Goal: Information Seeking & Learning: Learn about a topic

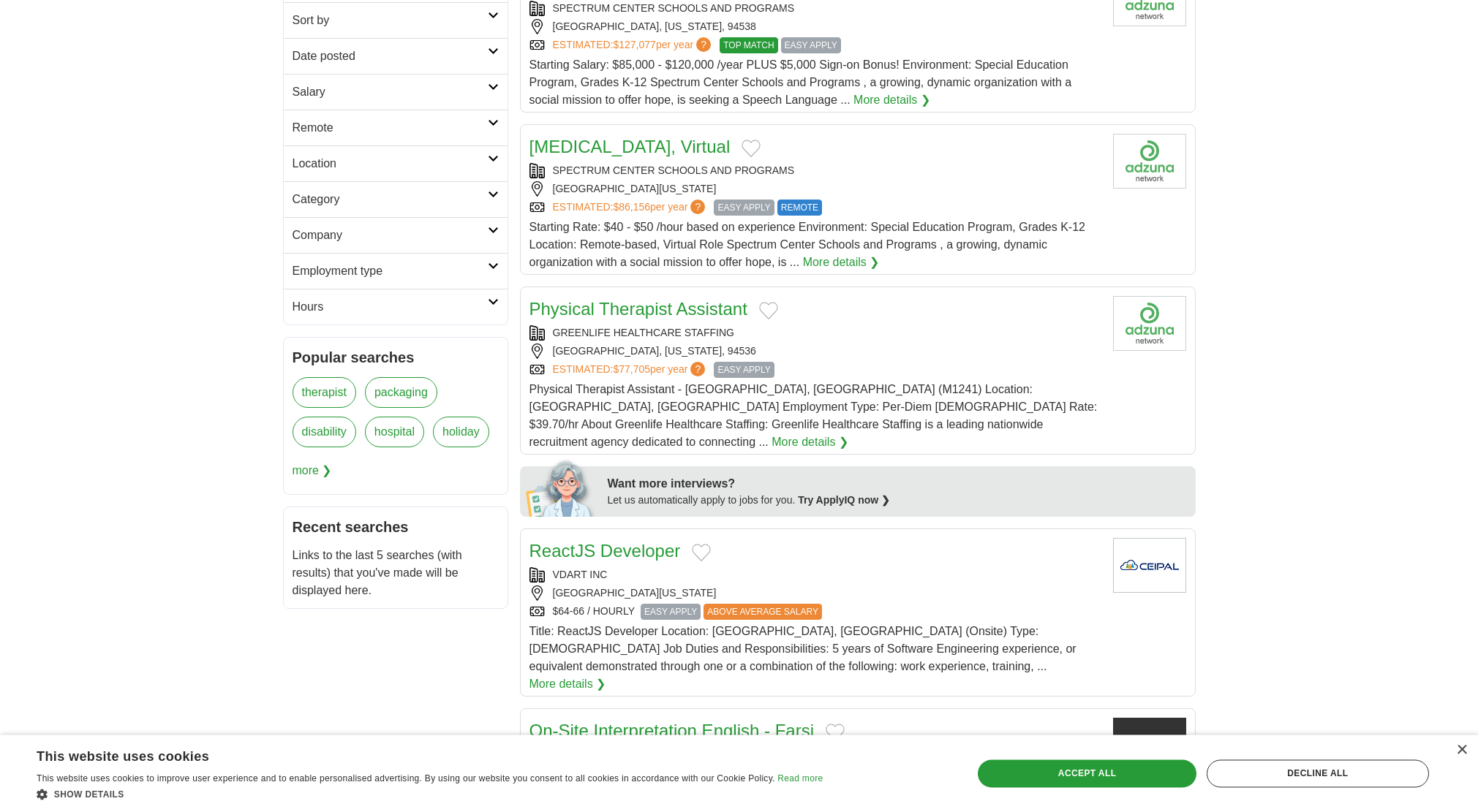
scroll to position [298, 0]
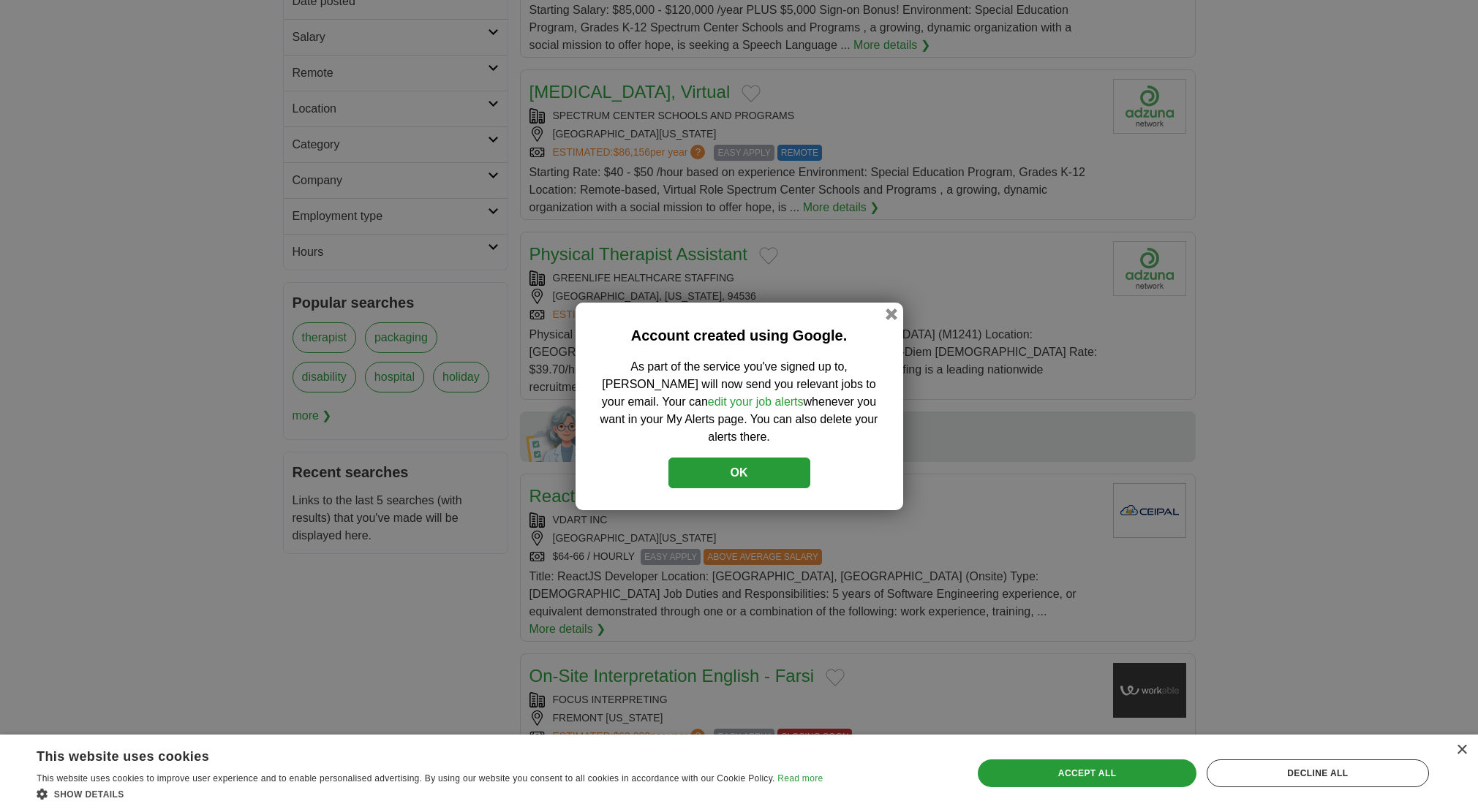
click at [794, 465] on button "OK" at bounding box center [739, 473] width 142 height 31
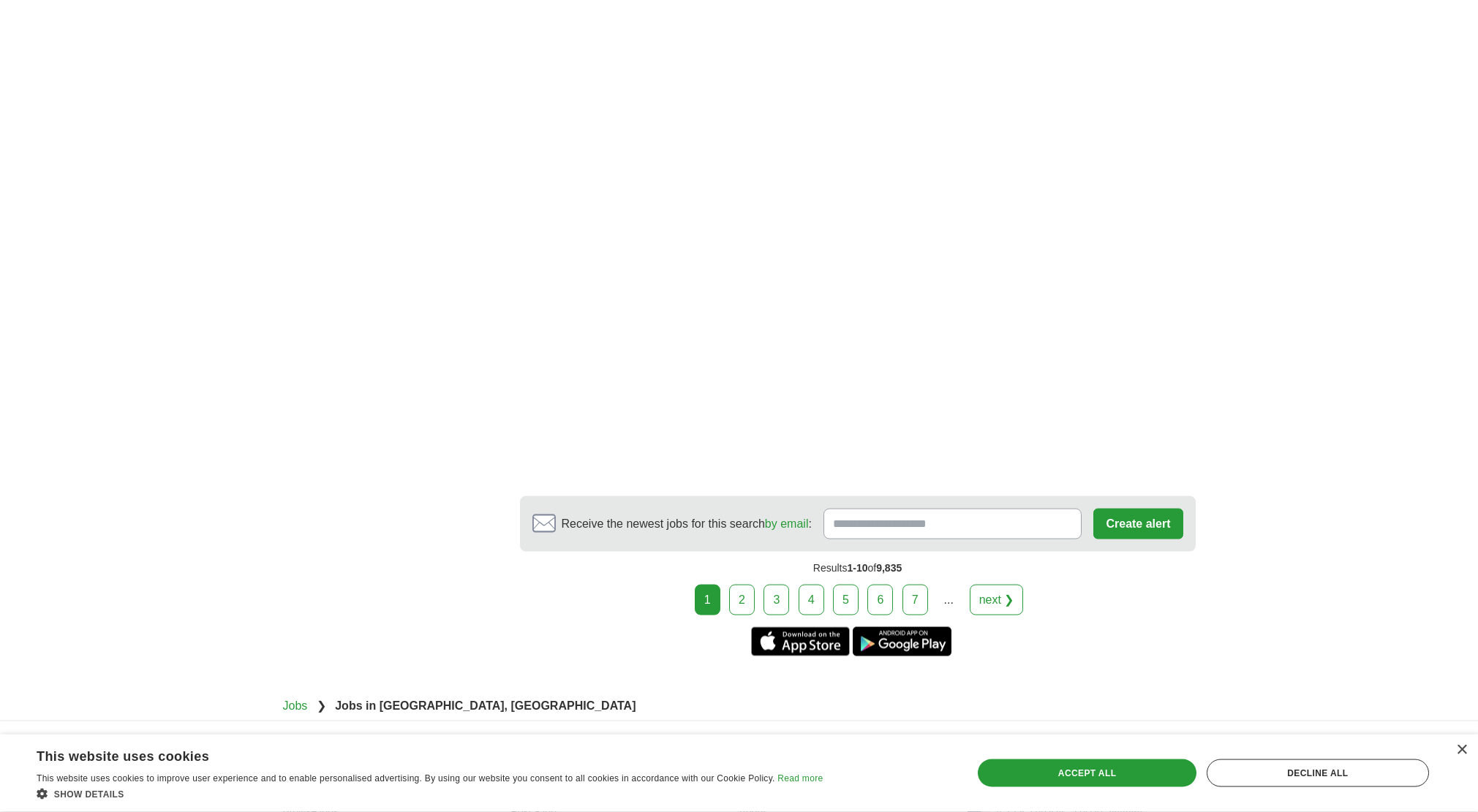
scroll to position [2479, 0]
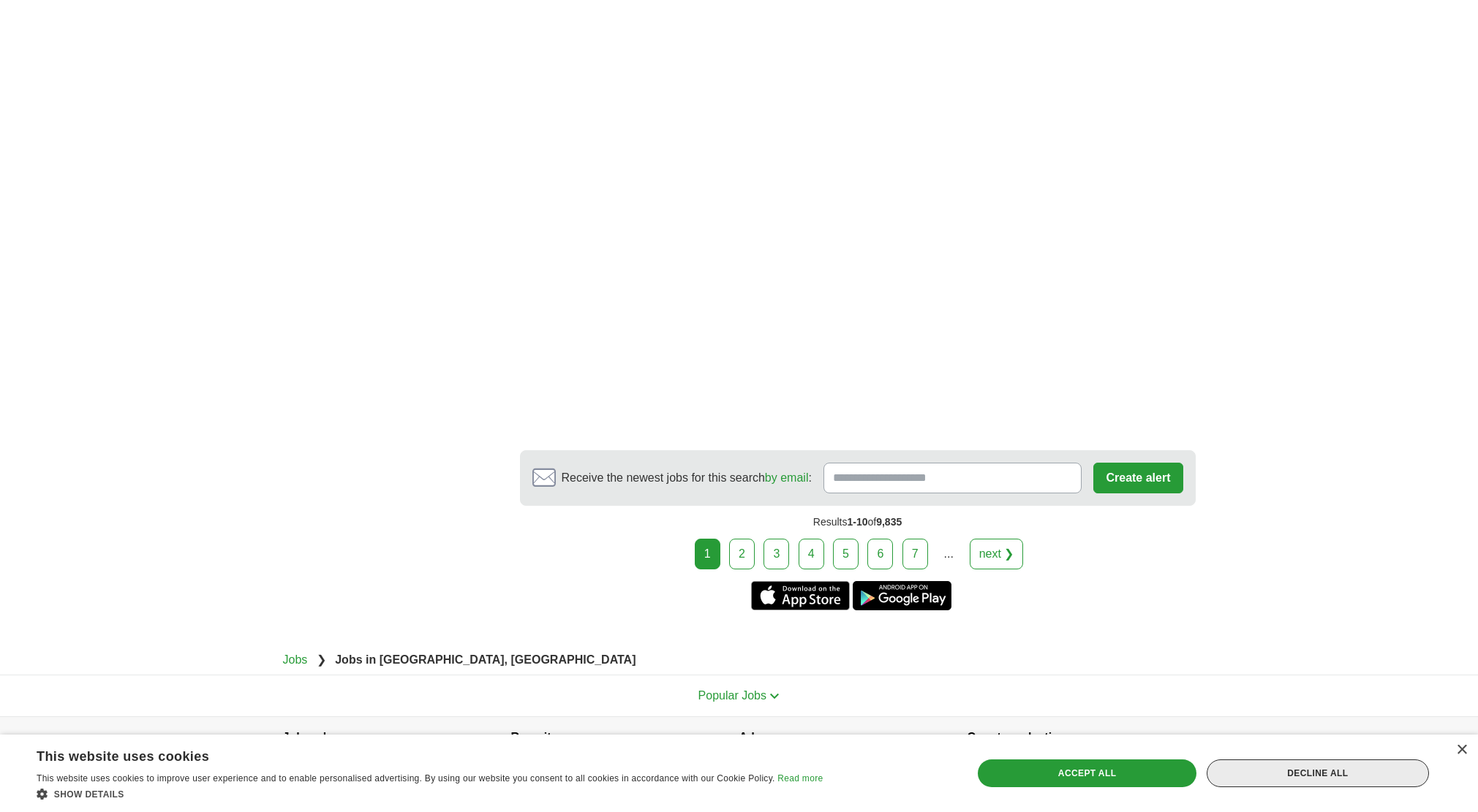
click at [1374, 769] on div "Decline all" at bounding box center [1318, 773] width 222 height 28
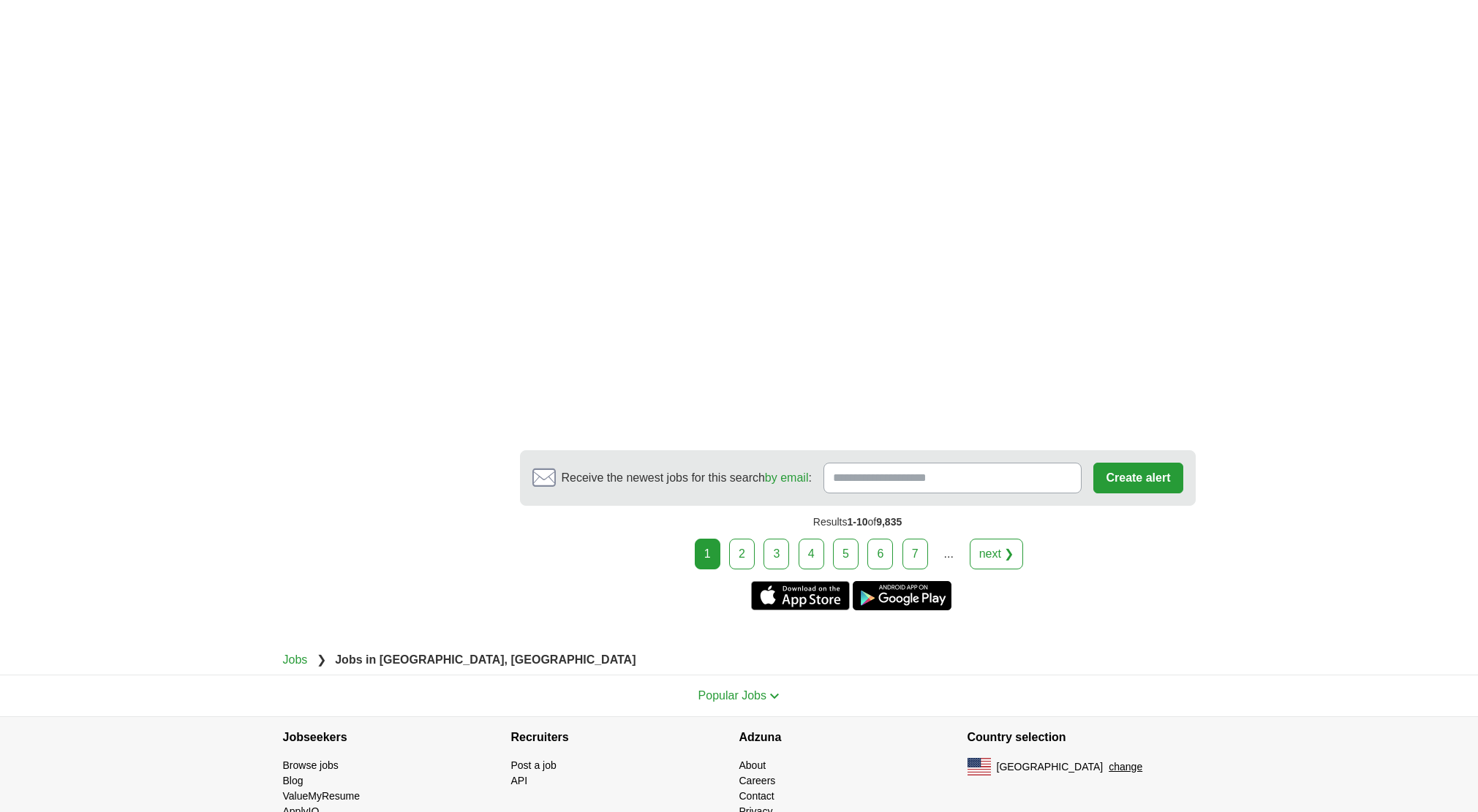
click at [744, 538] on link "2" at bounding box center [742, 553] width 26 height 31
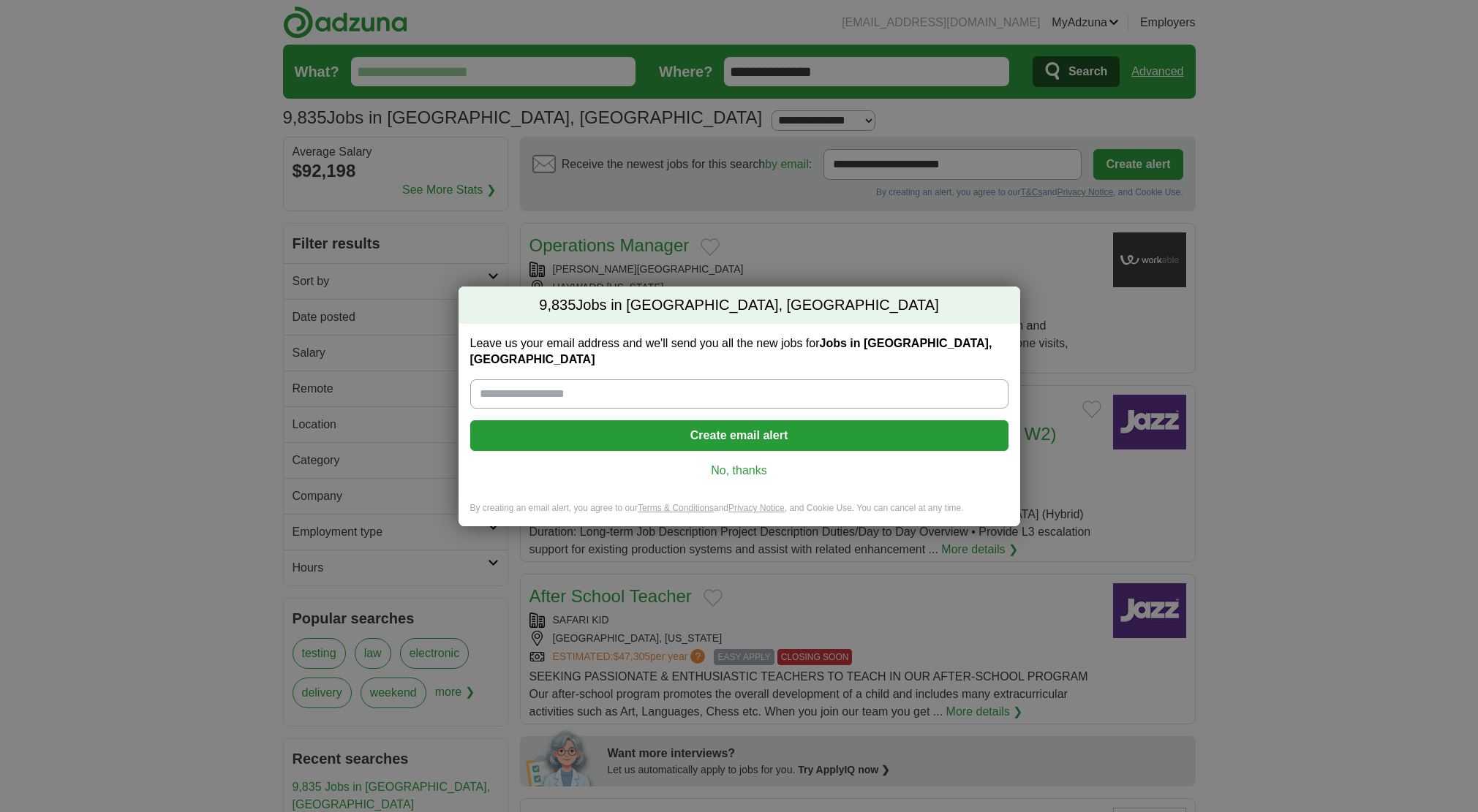
click at [1303, 399] on div "9,835 Jobs in Union City, CA Leave us your email address and we'll send you all…" at bounding box center [739, 406] width 1478 height 812
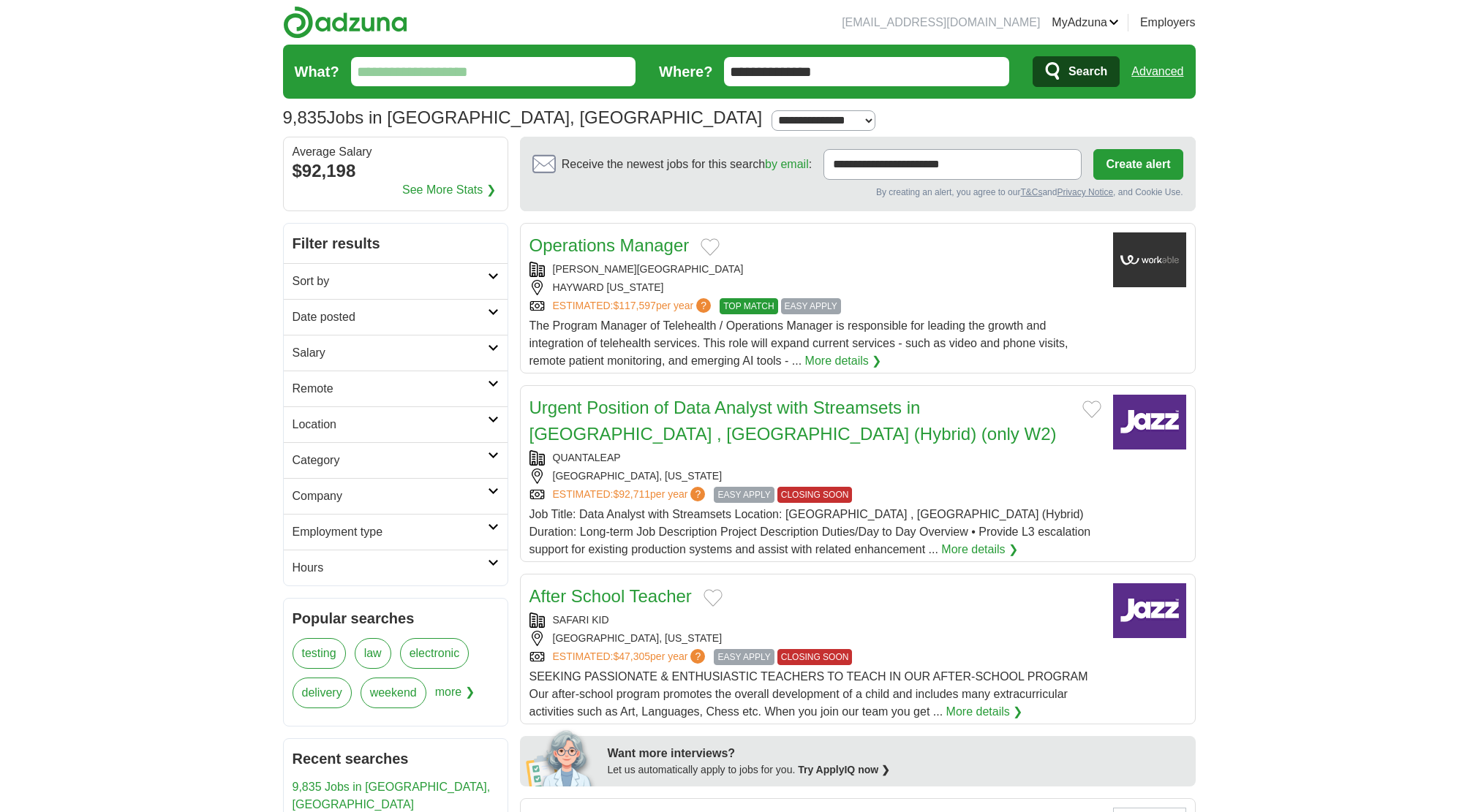
click at [873, 79] on input "**********" at bounding box center [867, 71] width 286 height 29
drag, startPoint x: 864, startPoint y: 77, endPoint x: 600, endPoint y: 36, distance: 267.2
click at [724, 58] on input "**********" at bounding box center [867, 71] width 286 height 29
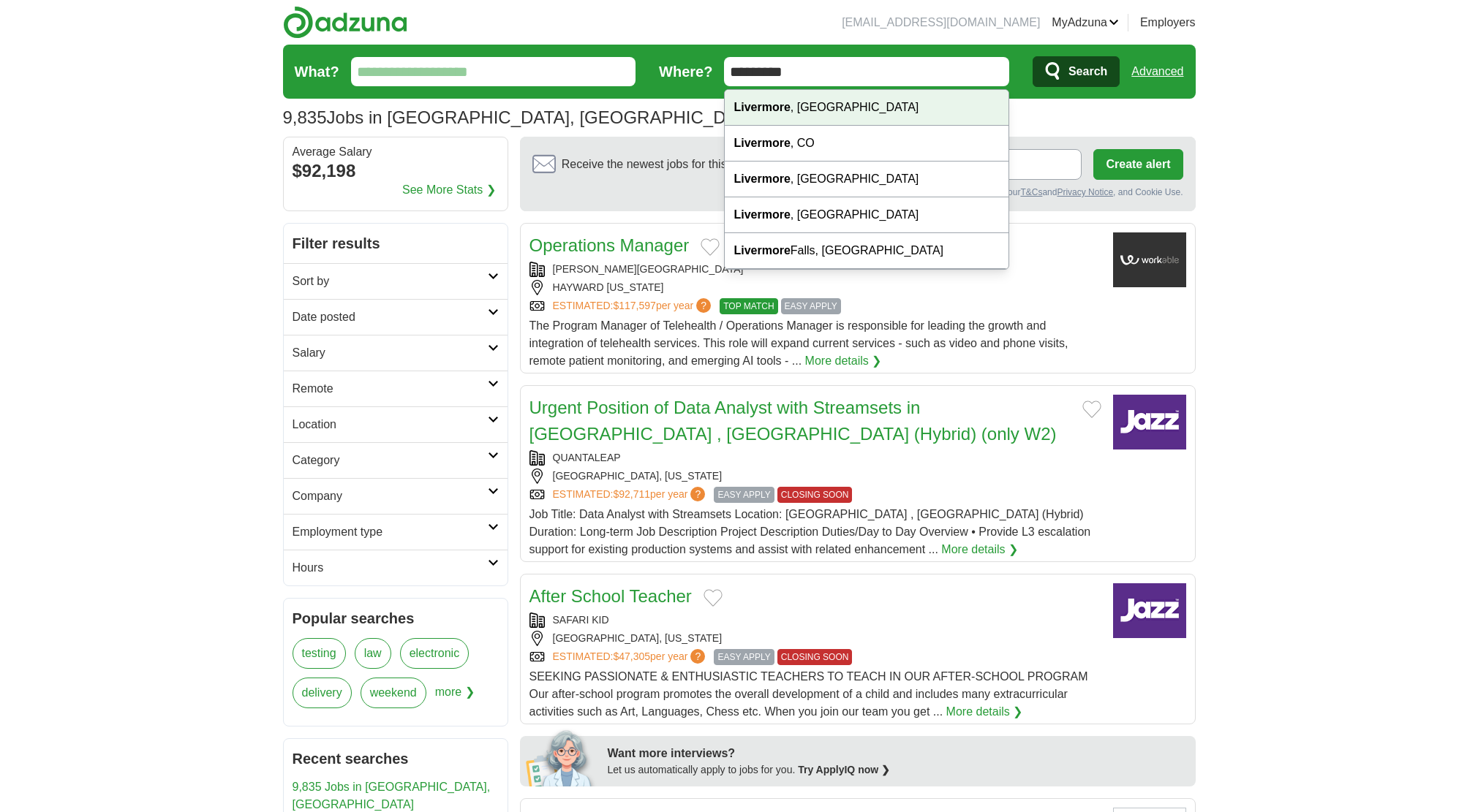
click at [777, 97] on div "Livermore , CA" at bounding box center [867, 108] width 284 height 36
type input "**********"
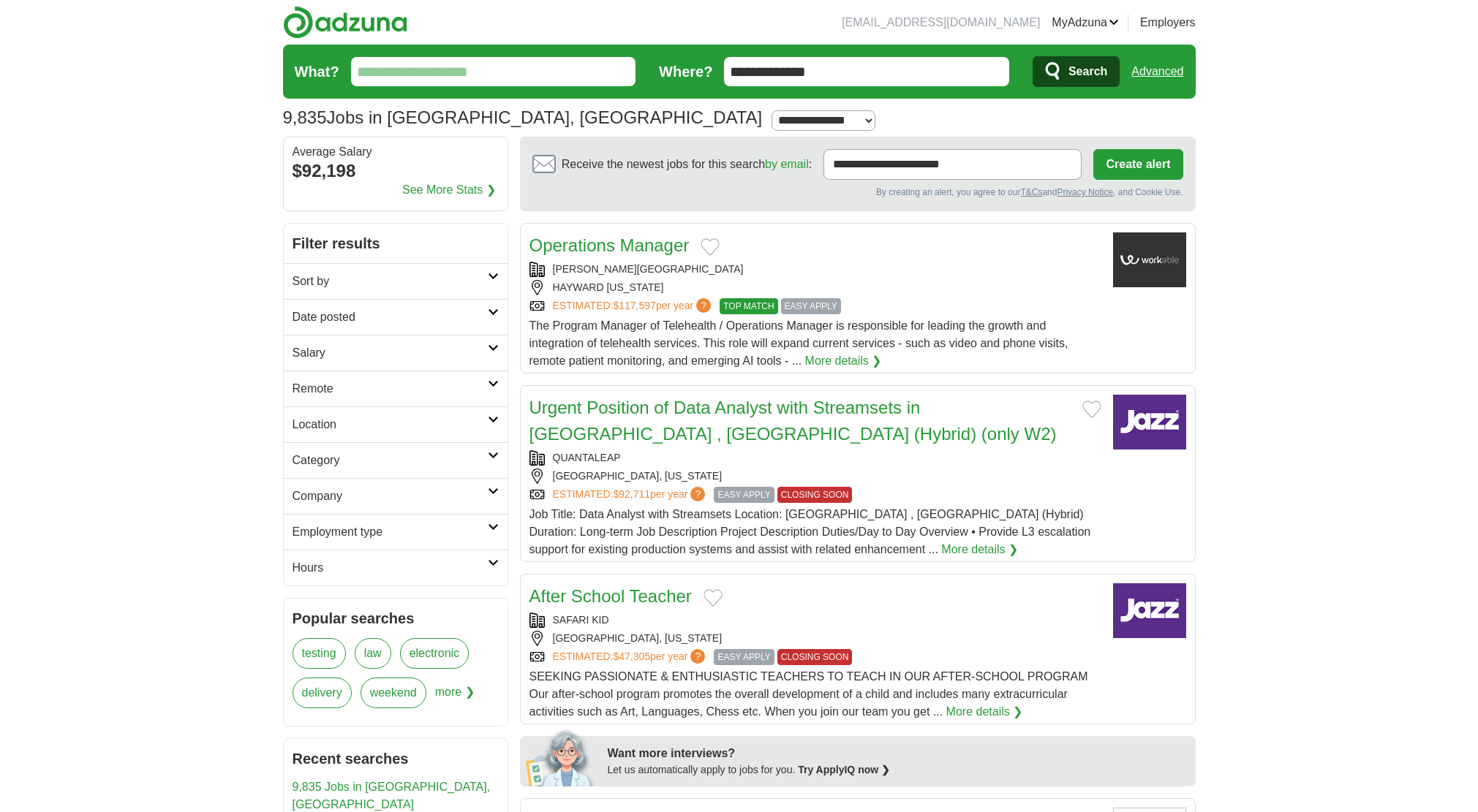
click at [1073, 72] on span "Search" at bounding box center [1087, 71] width 39 height 29
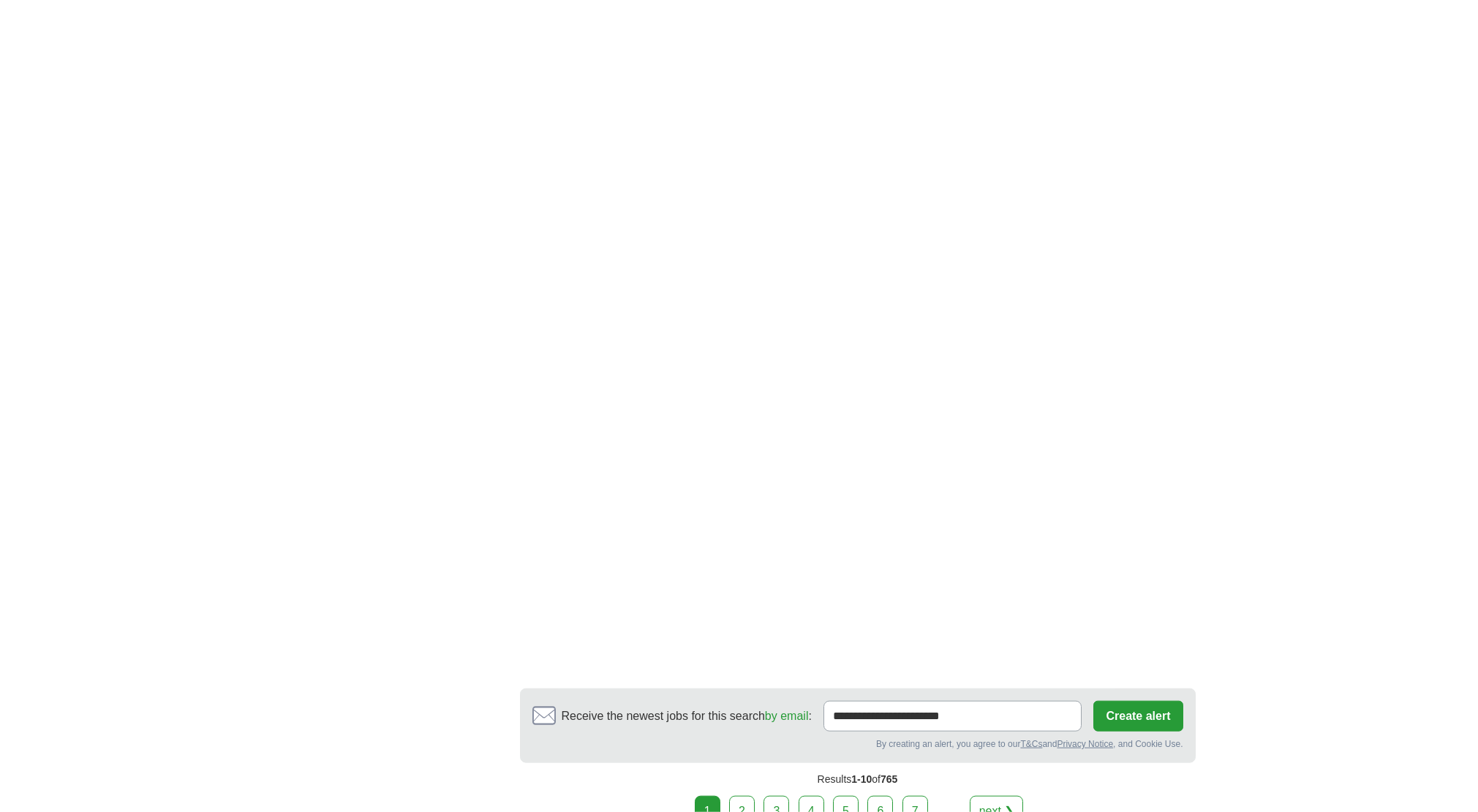
scroll to position [2162, 0]
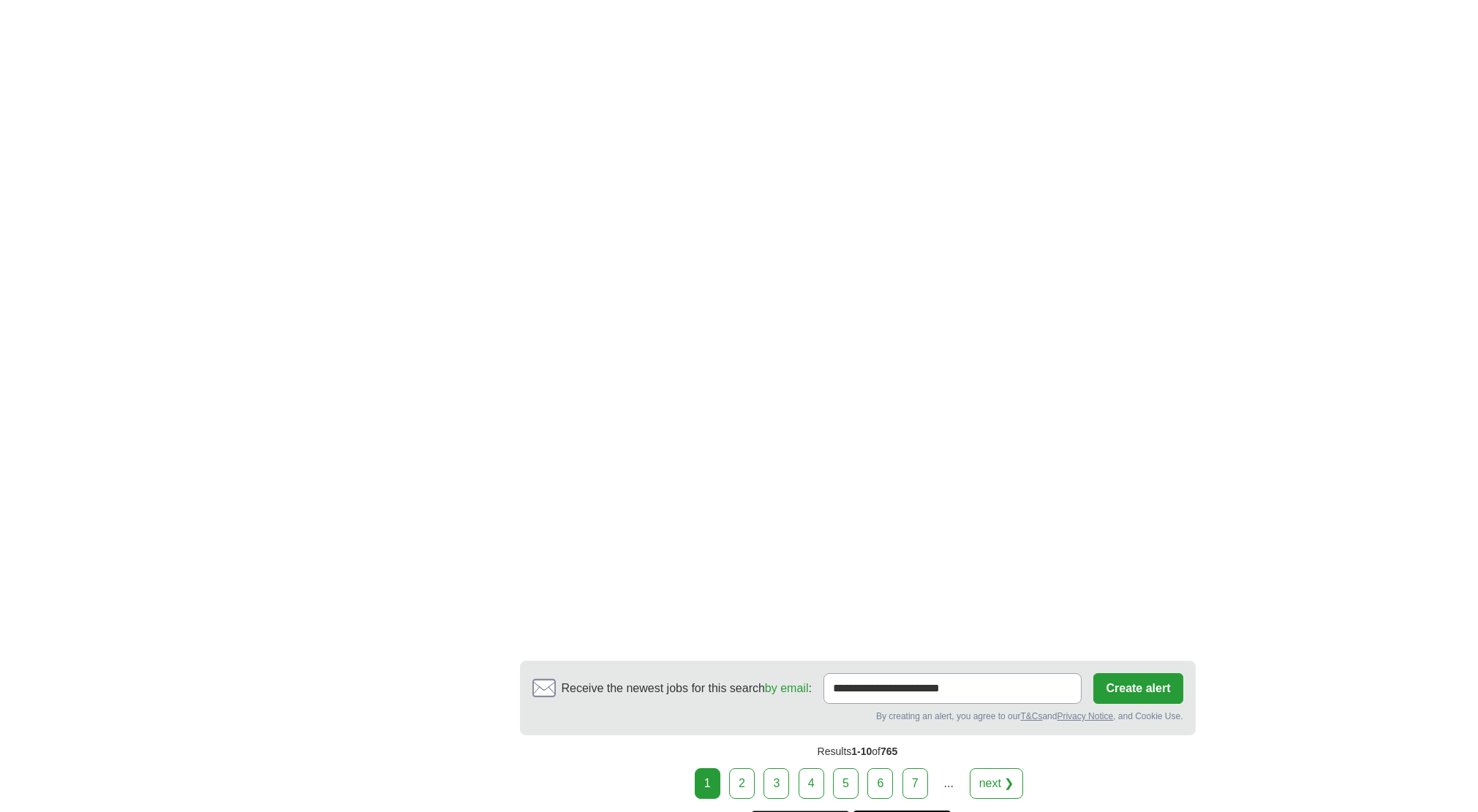
click at [754, 768] on link "2" at bounding box center [742, 783] width 26 height 31
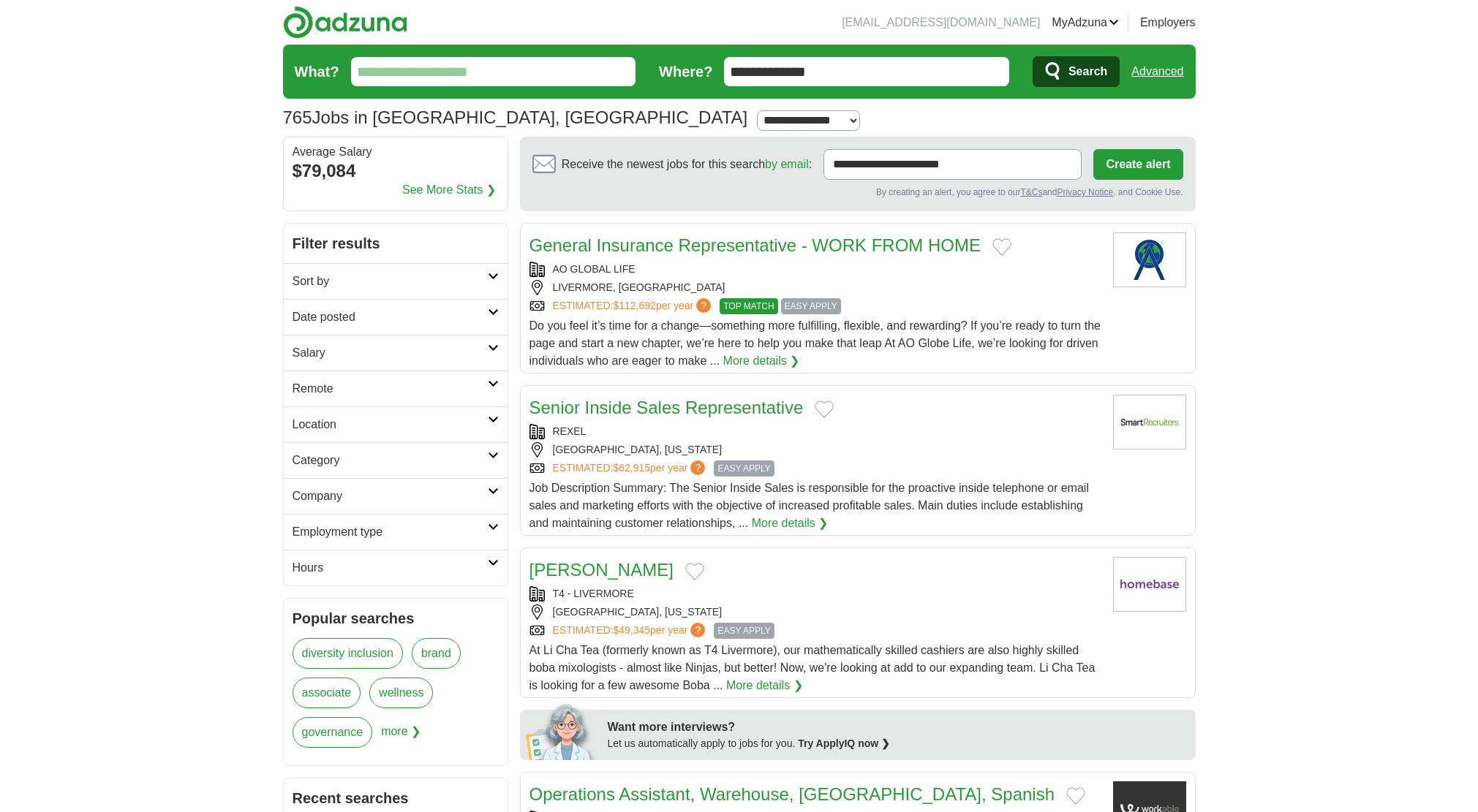
click at [322, 292] on link "Sort by" at bounding box center [396, 281] width 224 height 36
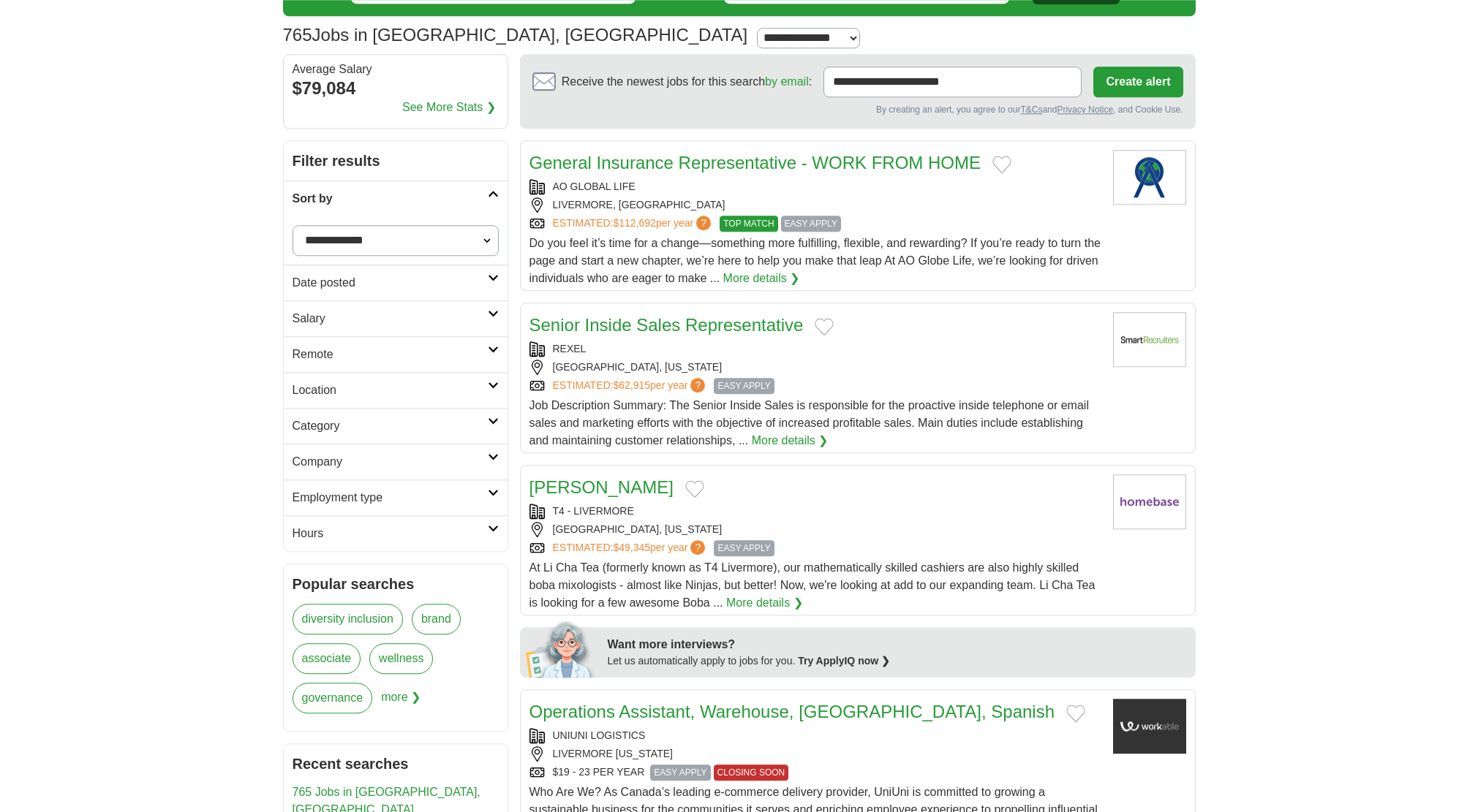
scroll to position [149, 0]
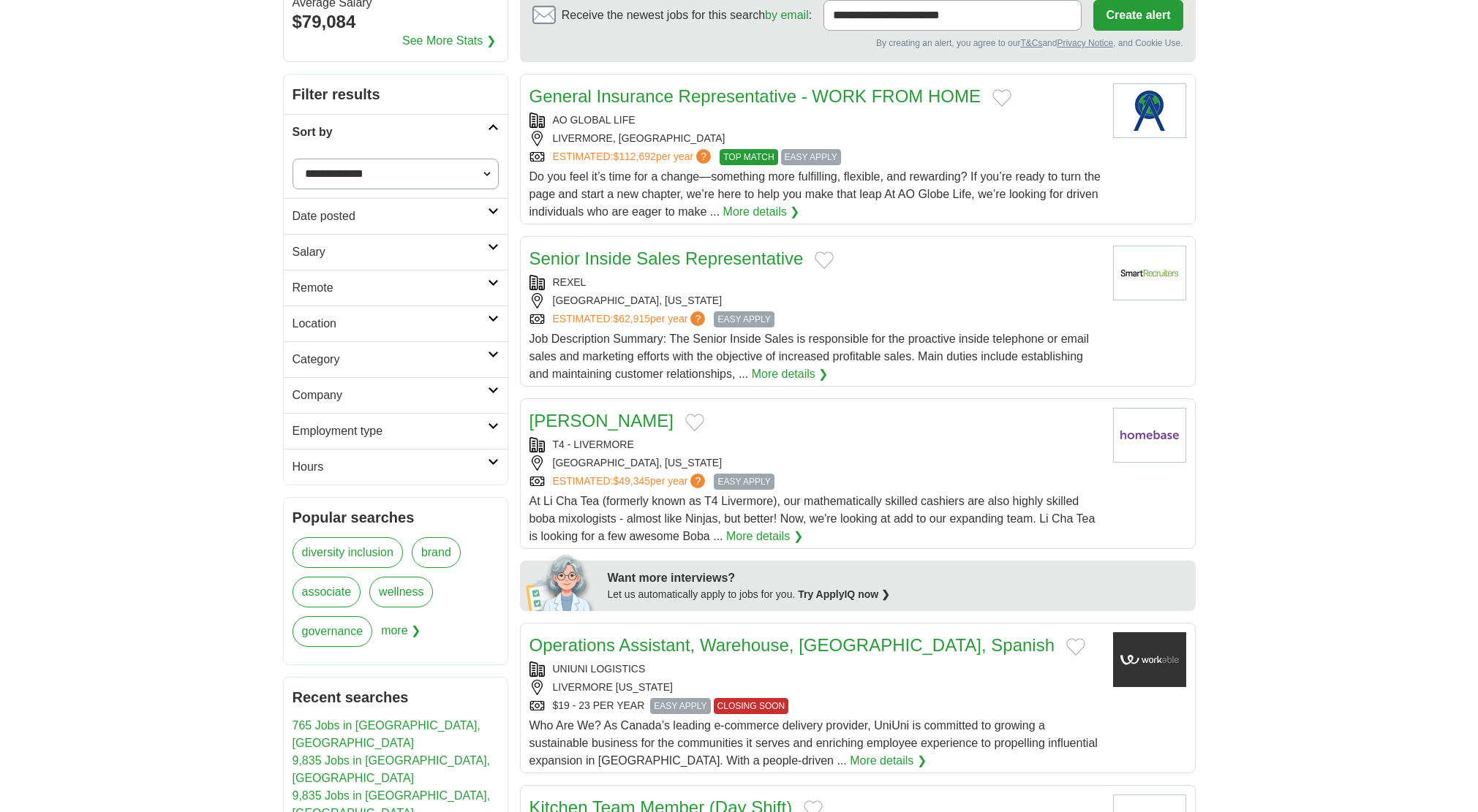
click at [351, 464] on h2 "Hours" at bounding box center [390, 467] width 195 height 18
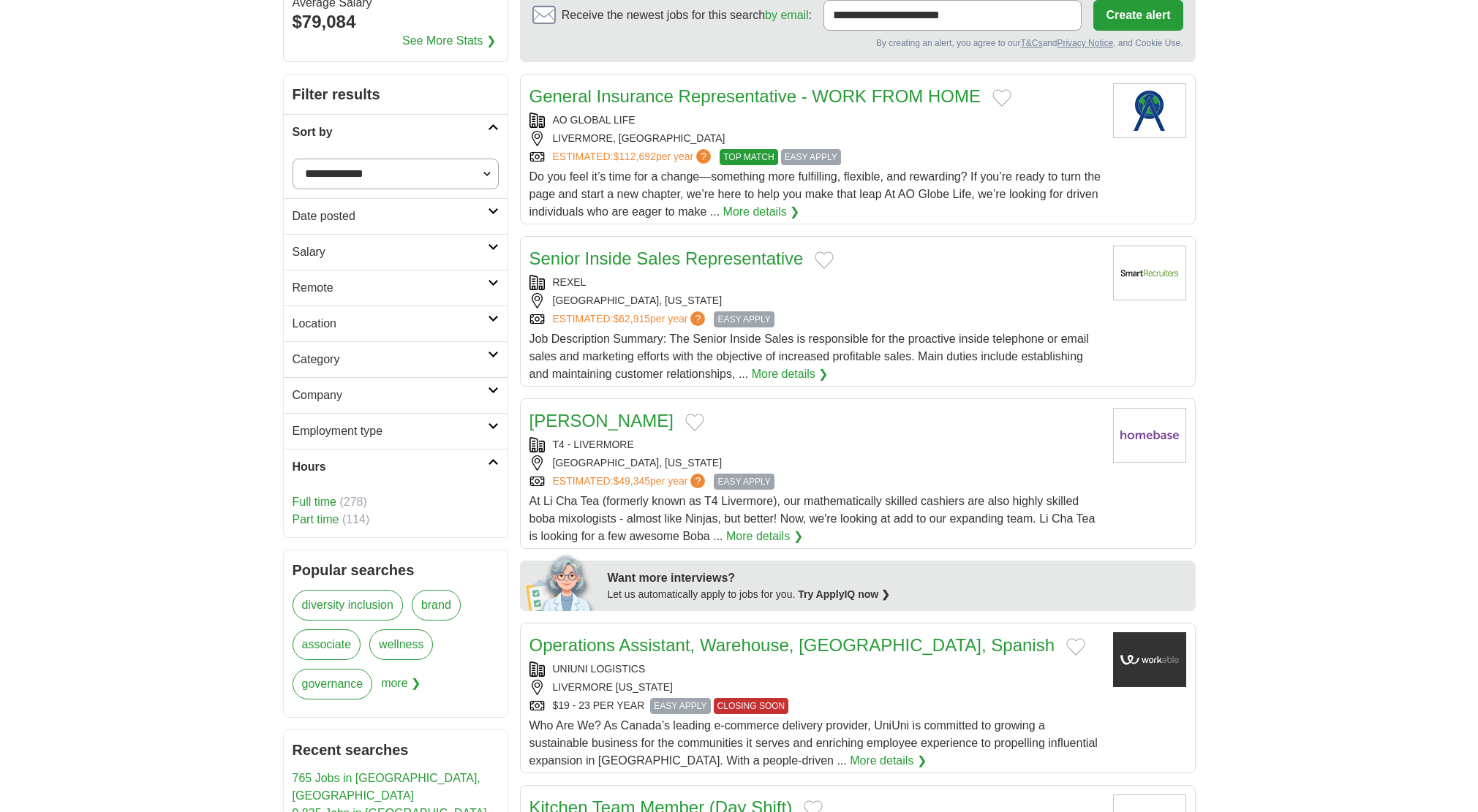
click at [331, 498] on link "Full time" at bounding box center [314, 502] width 44 height 13
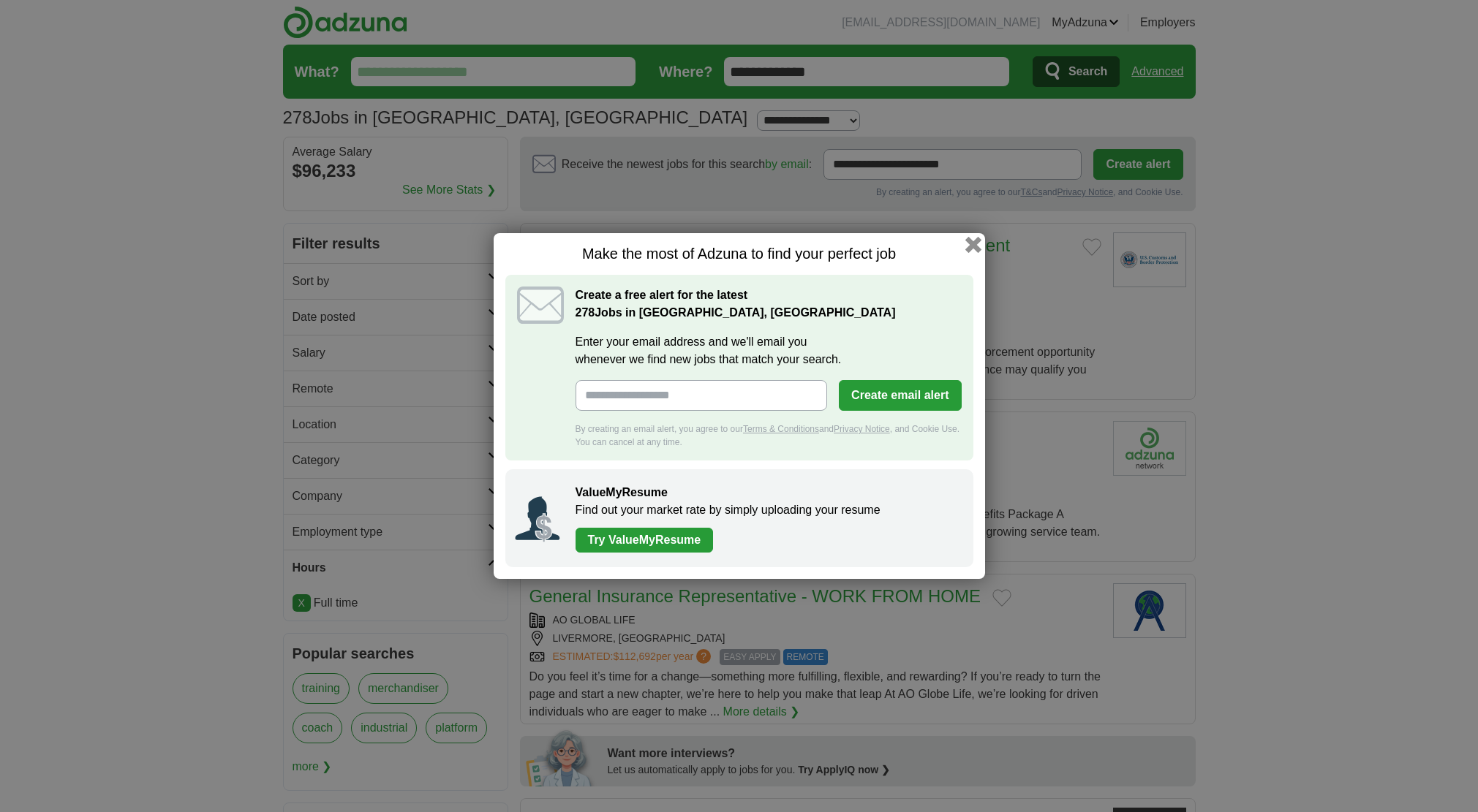
click at [972, 241] on button "button" at bounding box center [973, 245] width 16 height 16
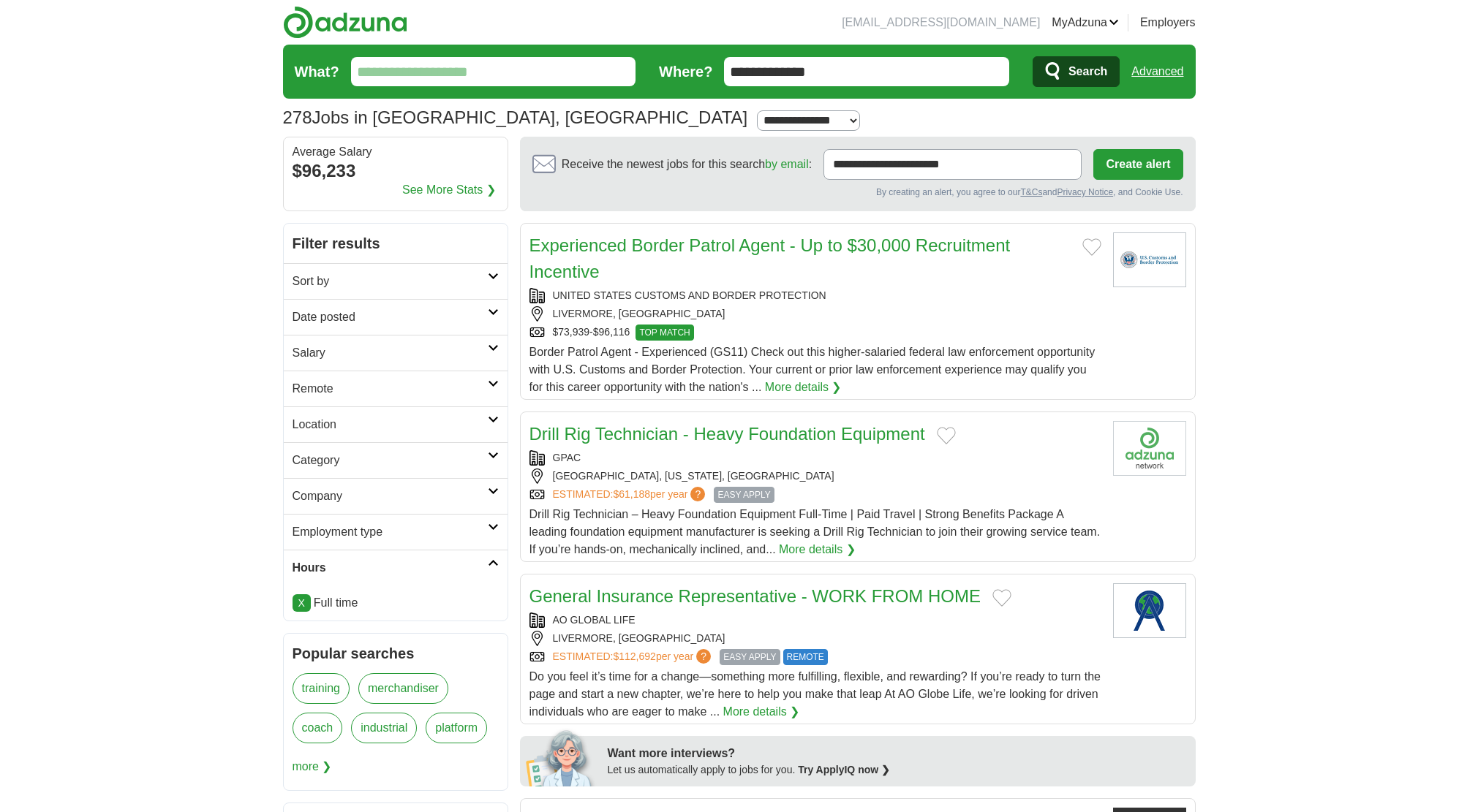
click at [380, 285] on h2 "Sort by" at bounding box center [390, 282] width 195 height 18
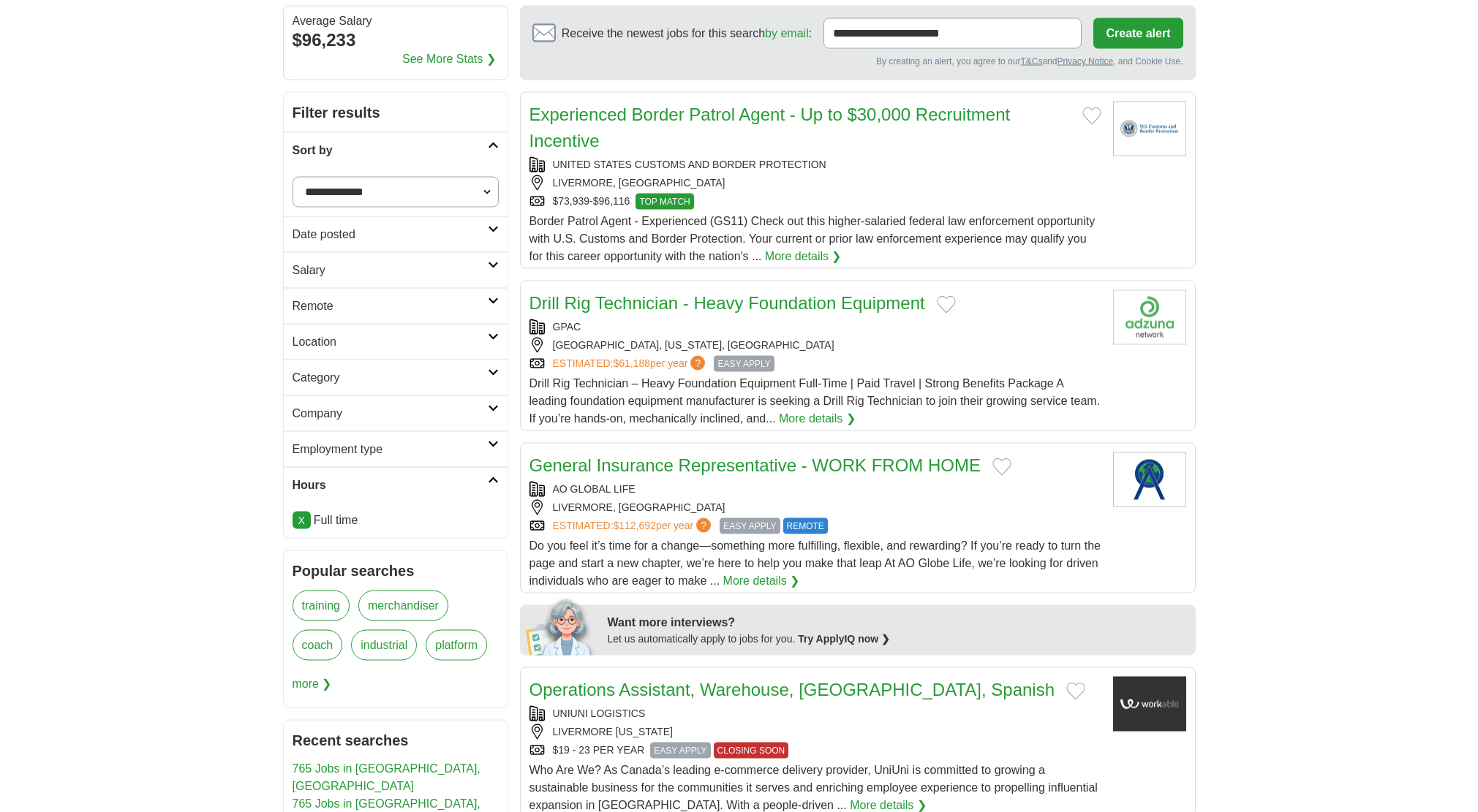
scroll to position [224, 0]
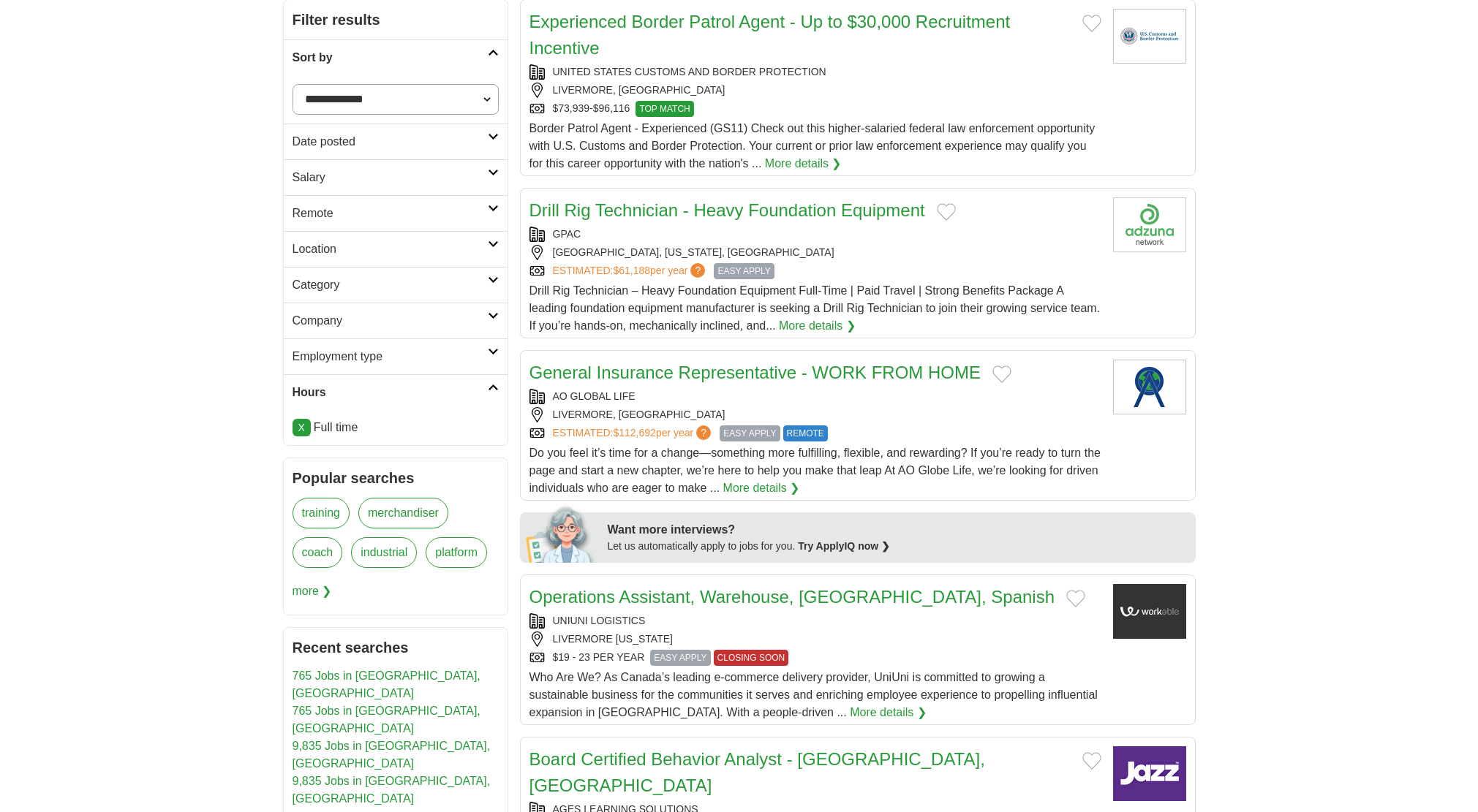
click at [431, 360] on h2 "Employment type" at bounding box center [390, 357] width 195 height 18
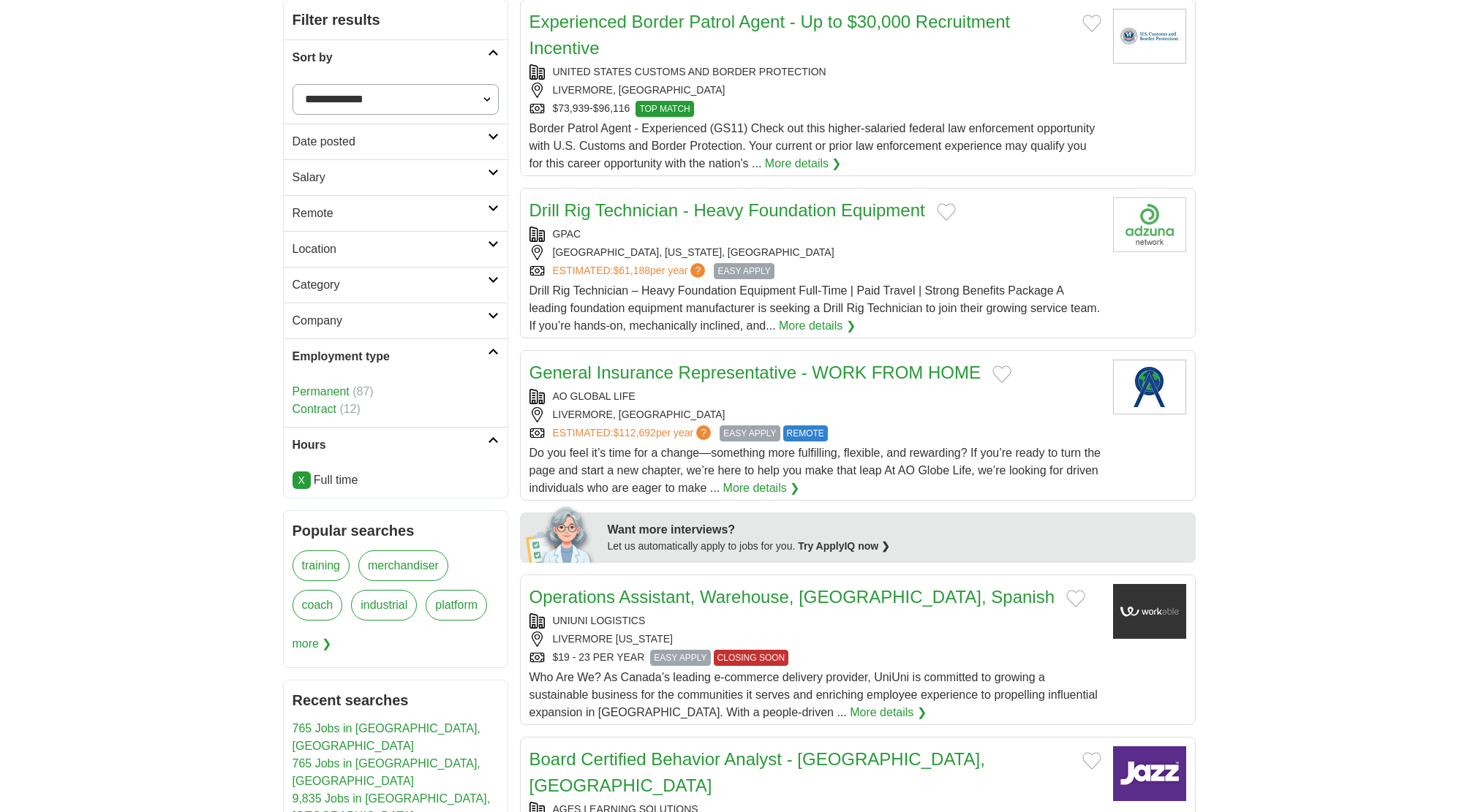
click at [321, 392] on link "Permanent" at bounding box center [321, 392] width 58 height 13
click at [335, 283] on h2 "Category" at bounding box center [390, 286] width 195 height 18
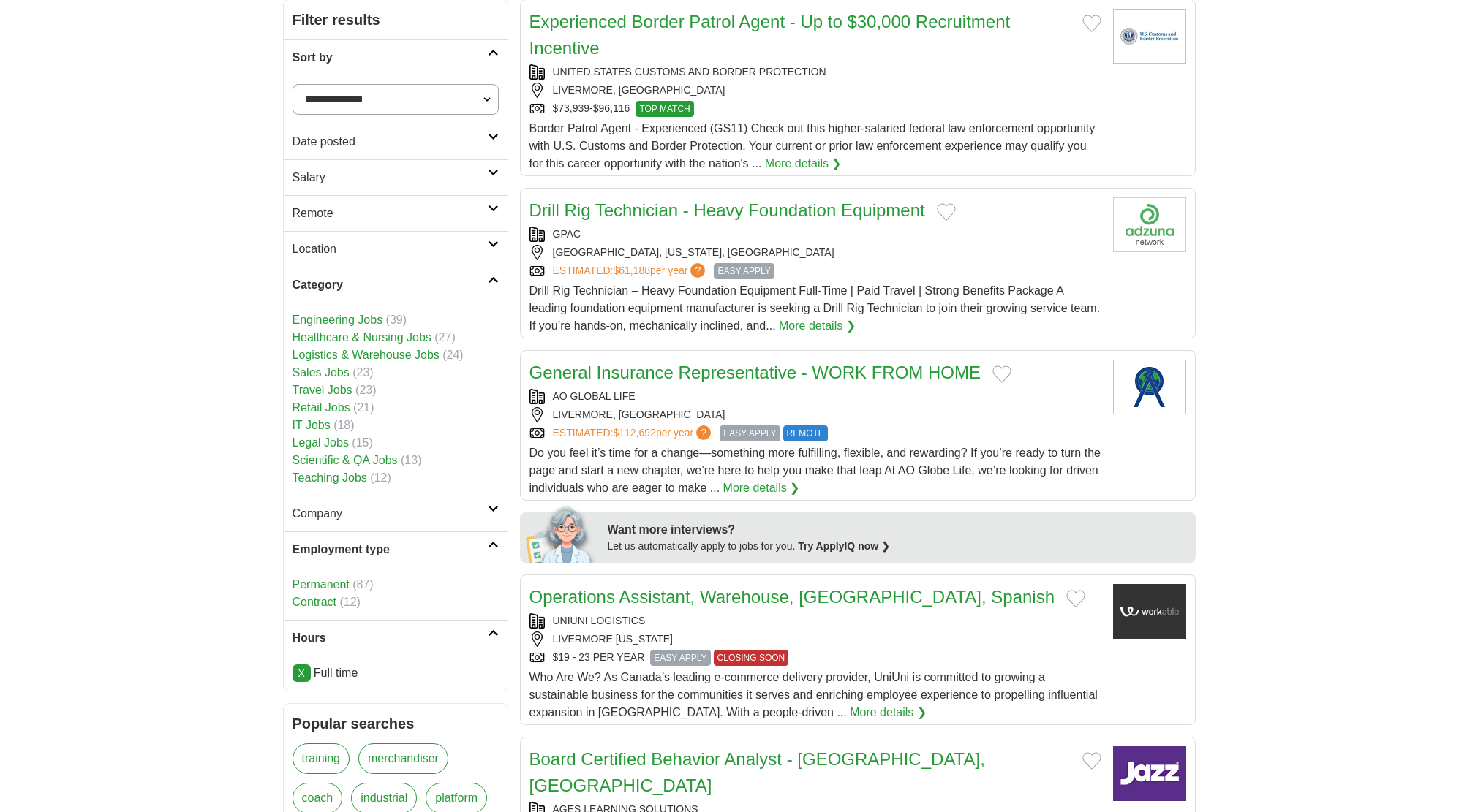
click at [328, 583] on link "Permanent" at bounding box center [321, 584] width 58 height 13
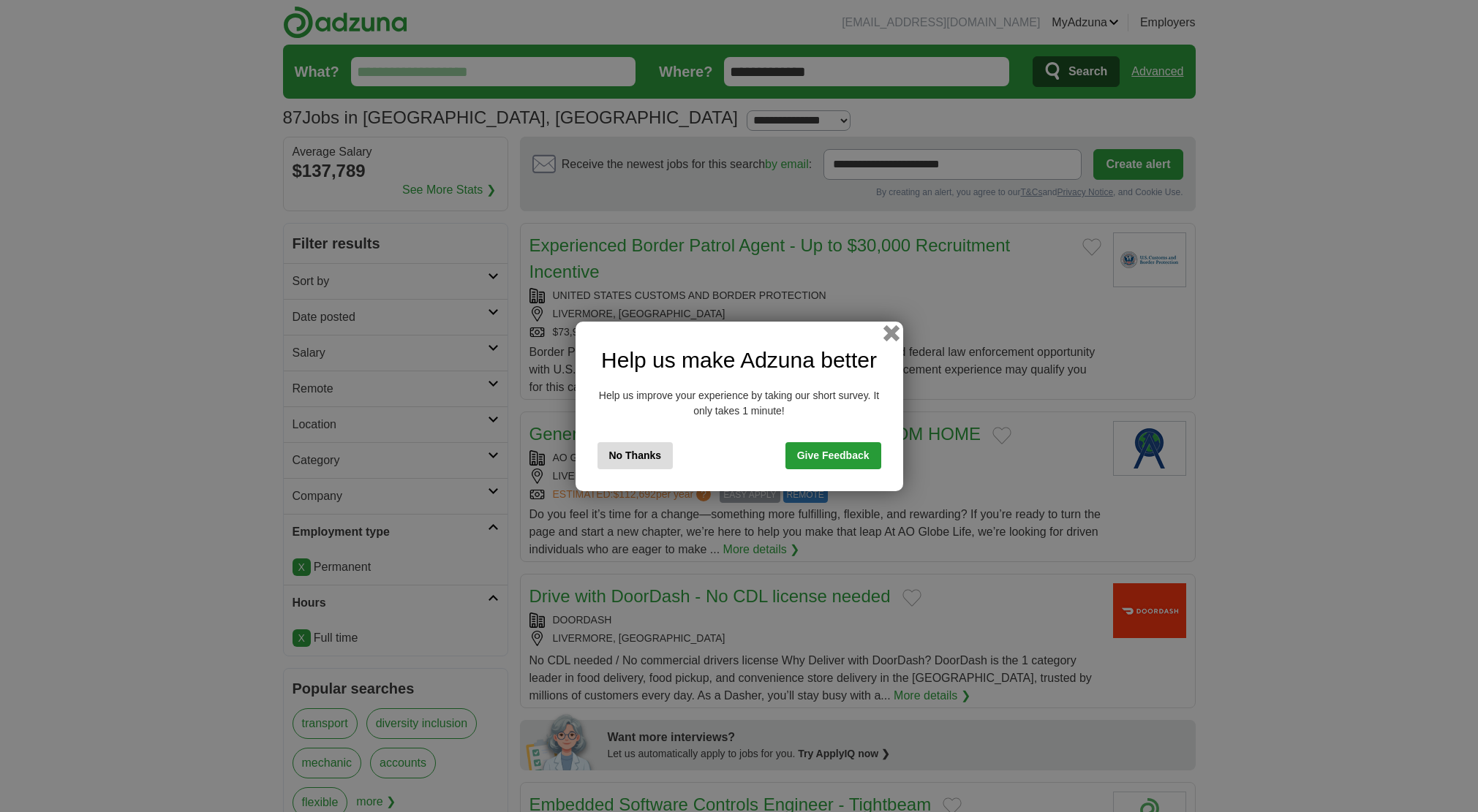
click at [898, 332] on div "Help us make Adzuna better Help us improve your experience by taking our short …" at bounding box center [739, 406] width 327 height 170
click at [890, 330] on button "button" at bounding box center [891, 332] width 16 height 16
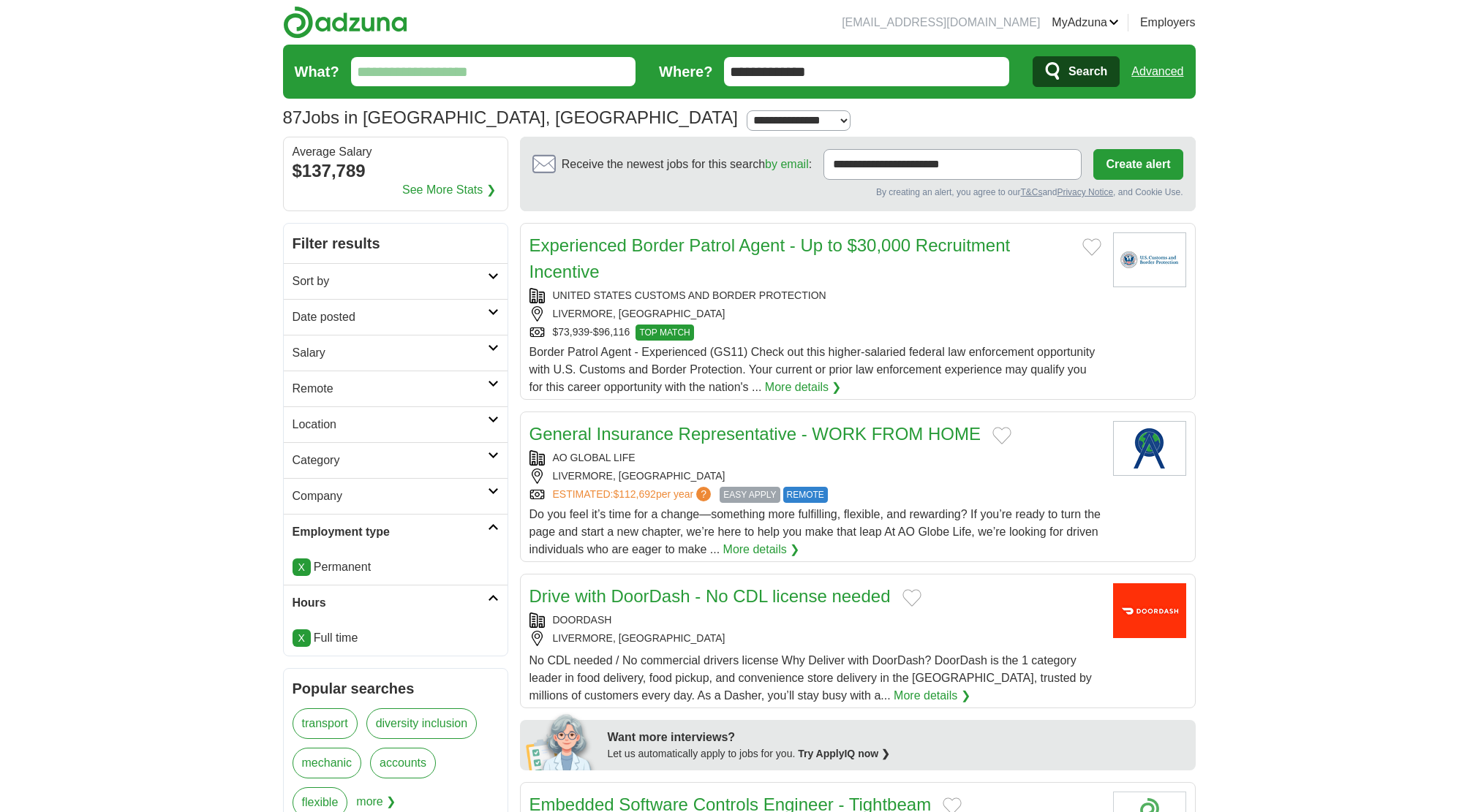
click at [341, 455] on h2 "Category" at bounding box center [390, 461] width 195 height 18
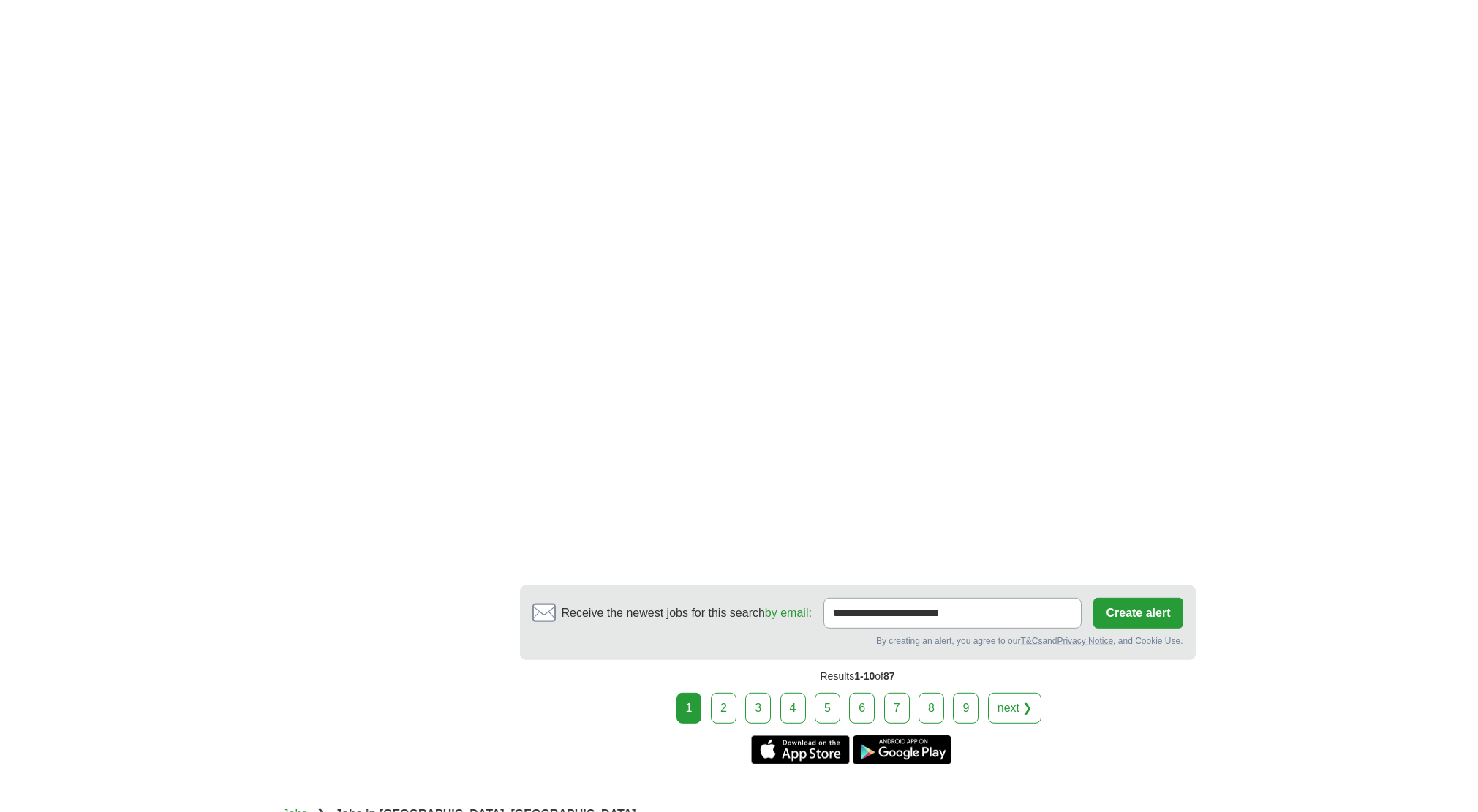
scroll to position [2311, 0]
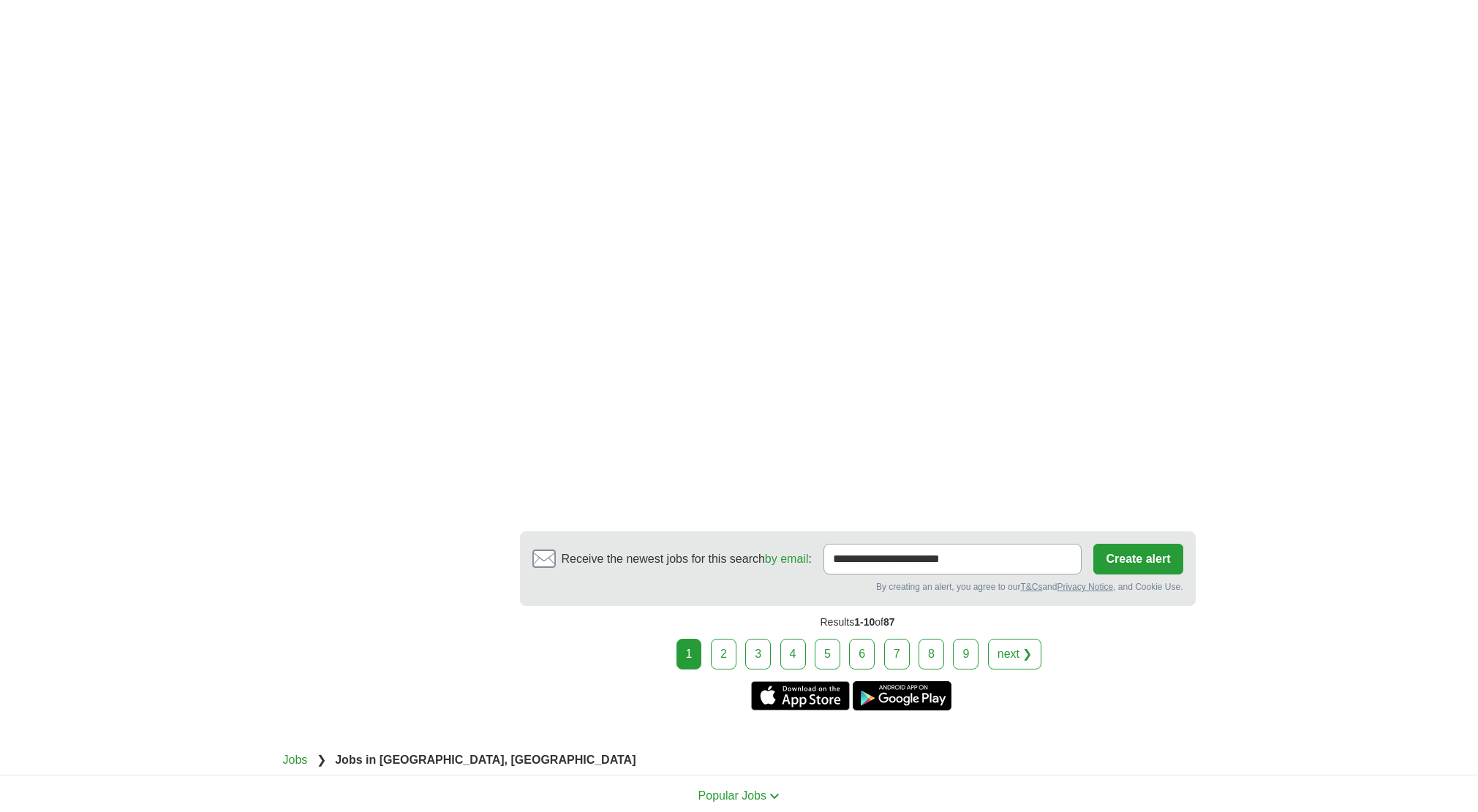
click at [714, 642] on link "2" at bounding box center [724, 653] width 26 height 31
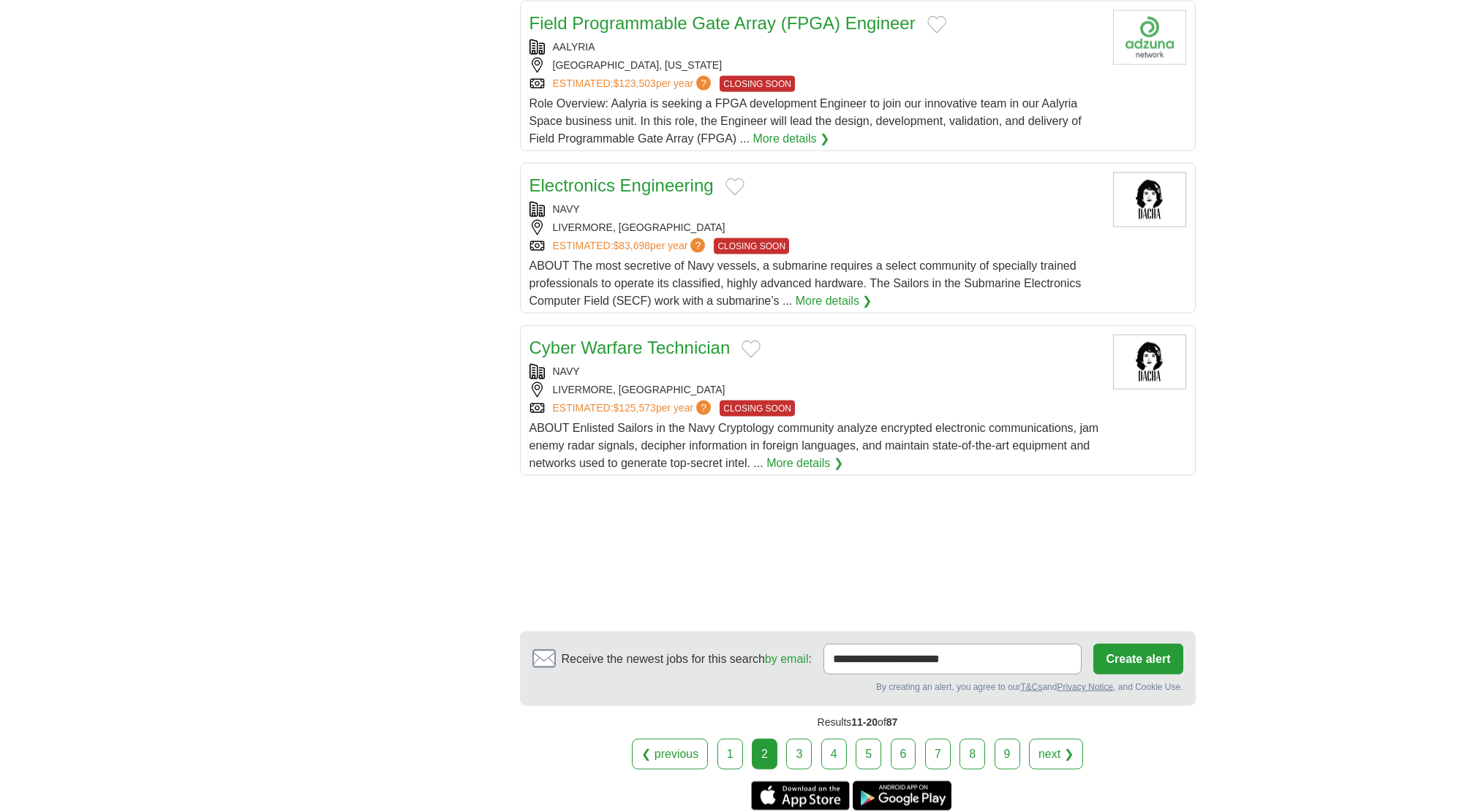
scroll to position [1715, 0]
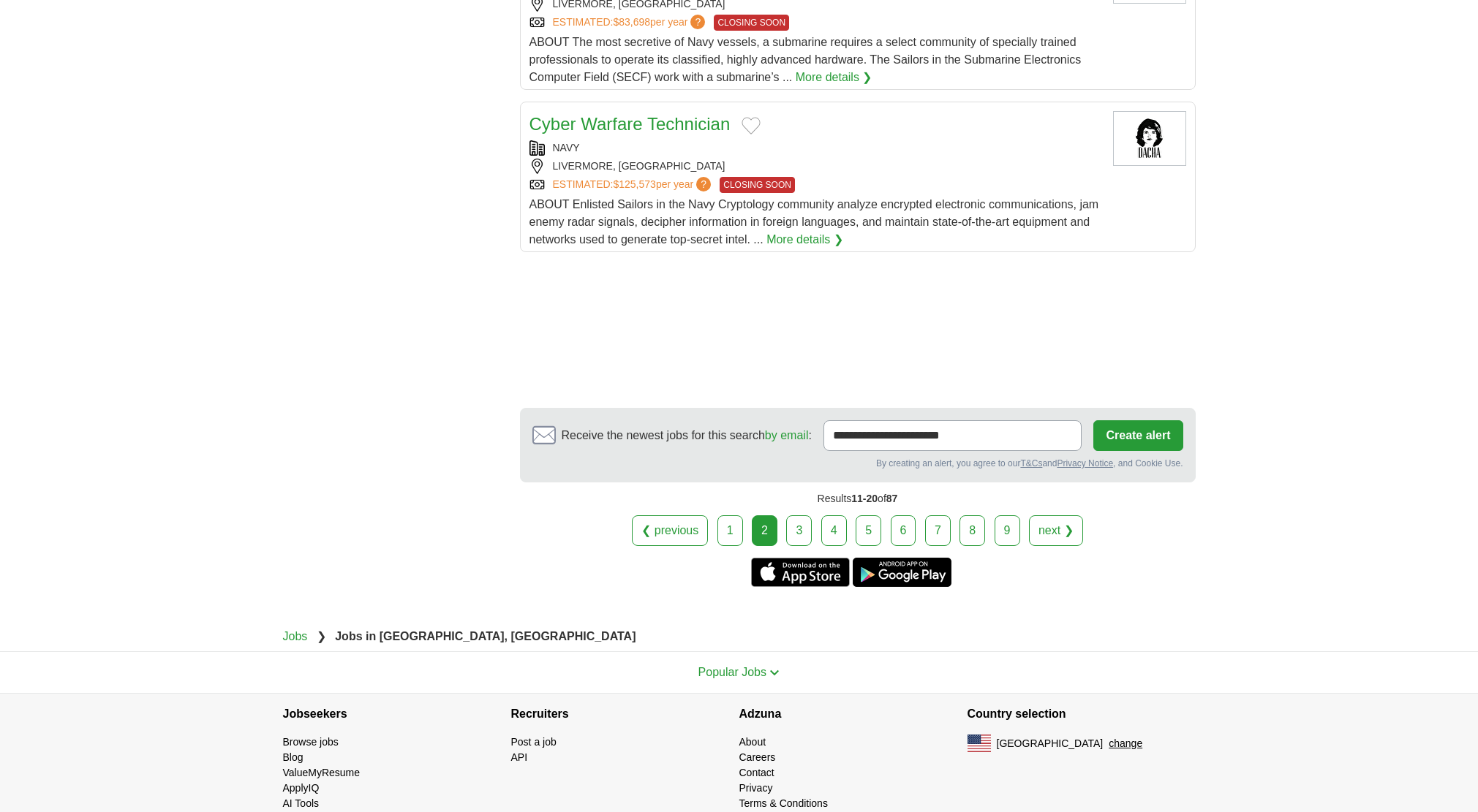
click at [805, 522] on link "3" at bounding box center [800, 530] width 26 height 31
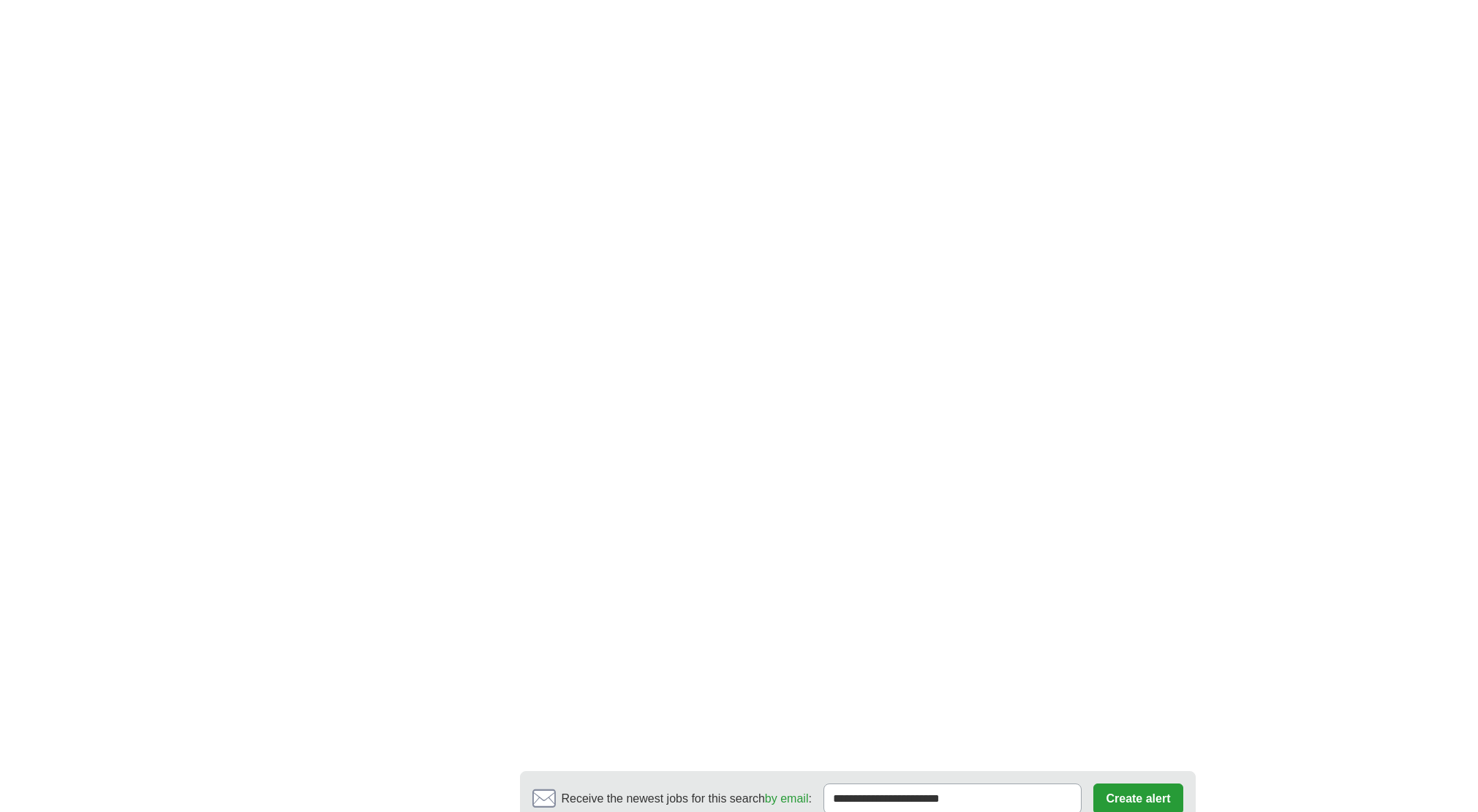
scroll to position [2386, 0]
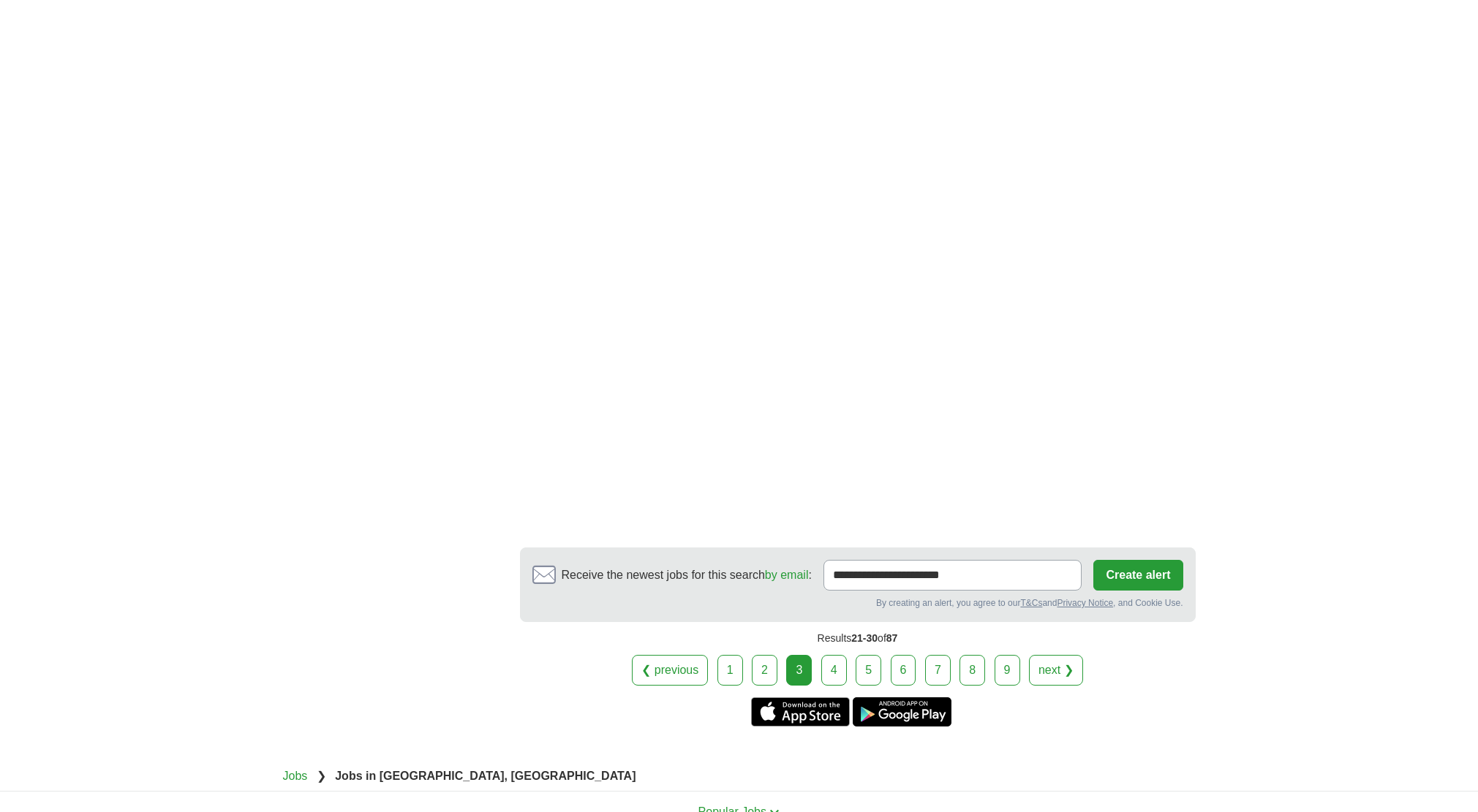
click at [828, 655] on link "4" at bounding box center [834, 670] width 26 height 31
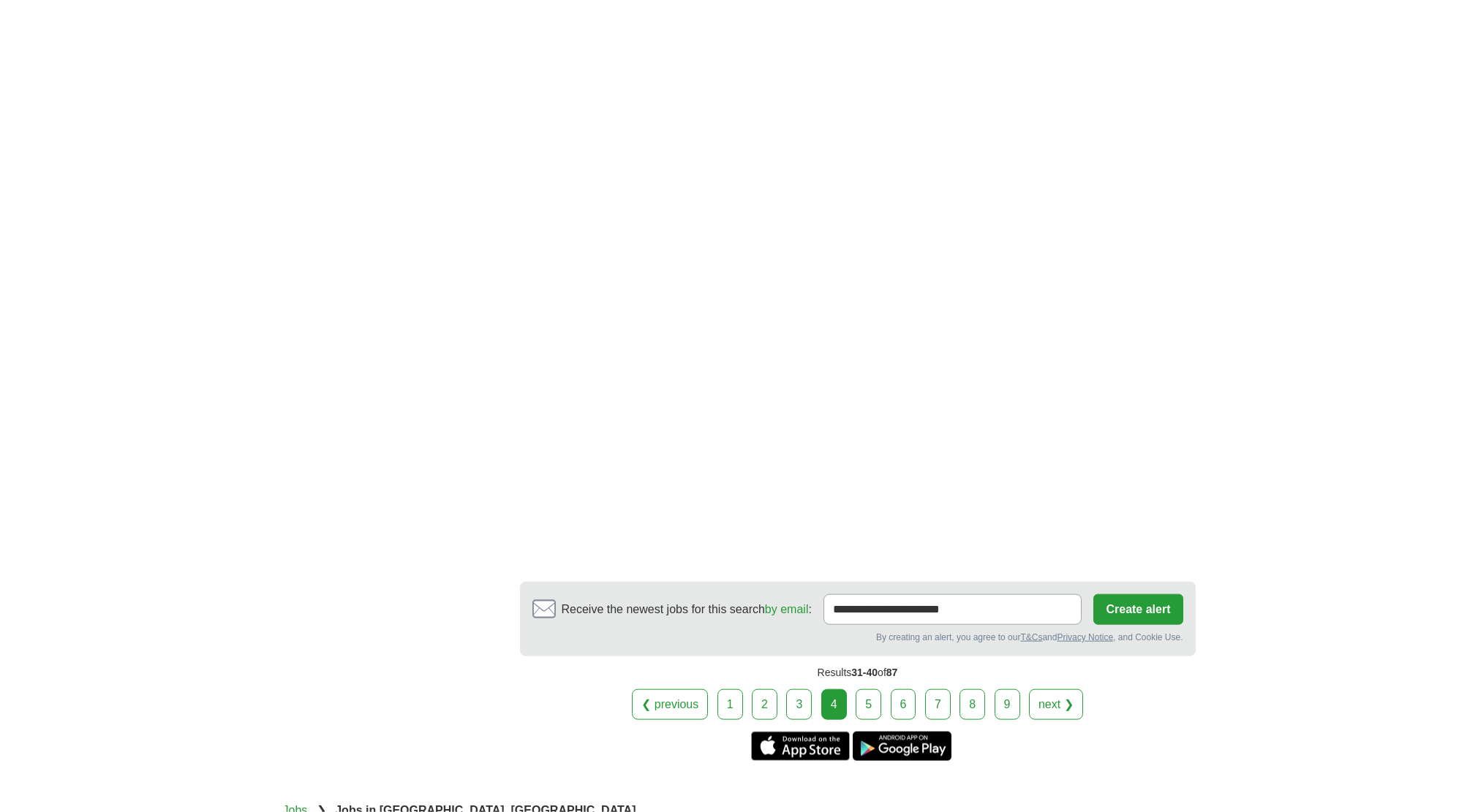
scroll to position [2655, 0]
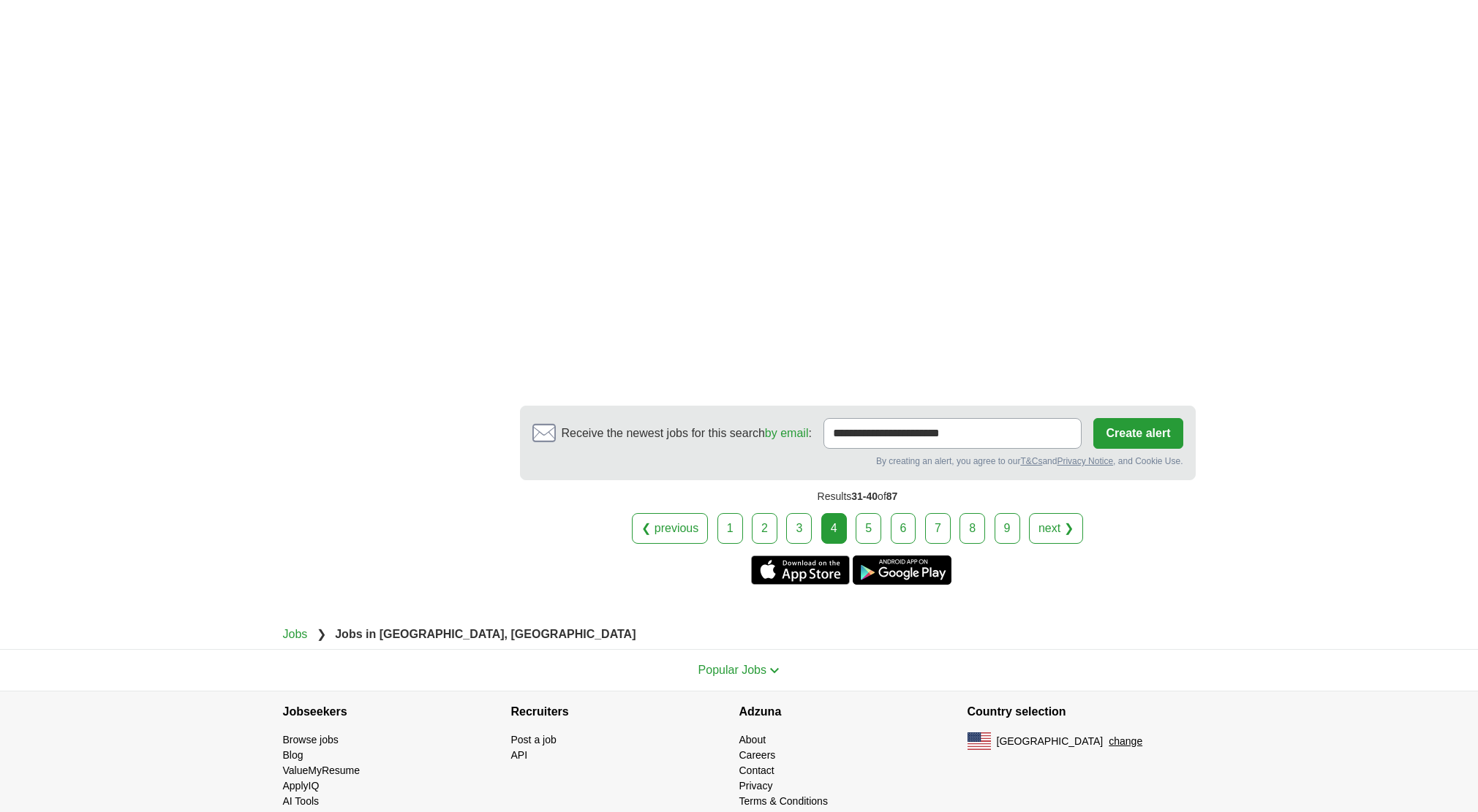
click at [865, 514] on link "5" at bounding box center [869, 528] width 26 height 31
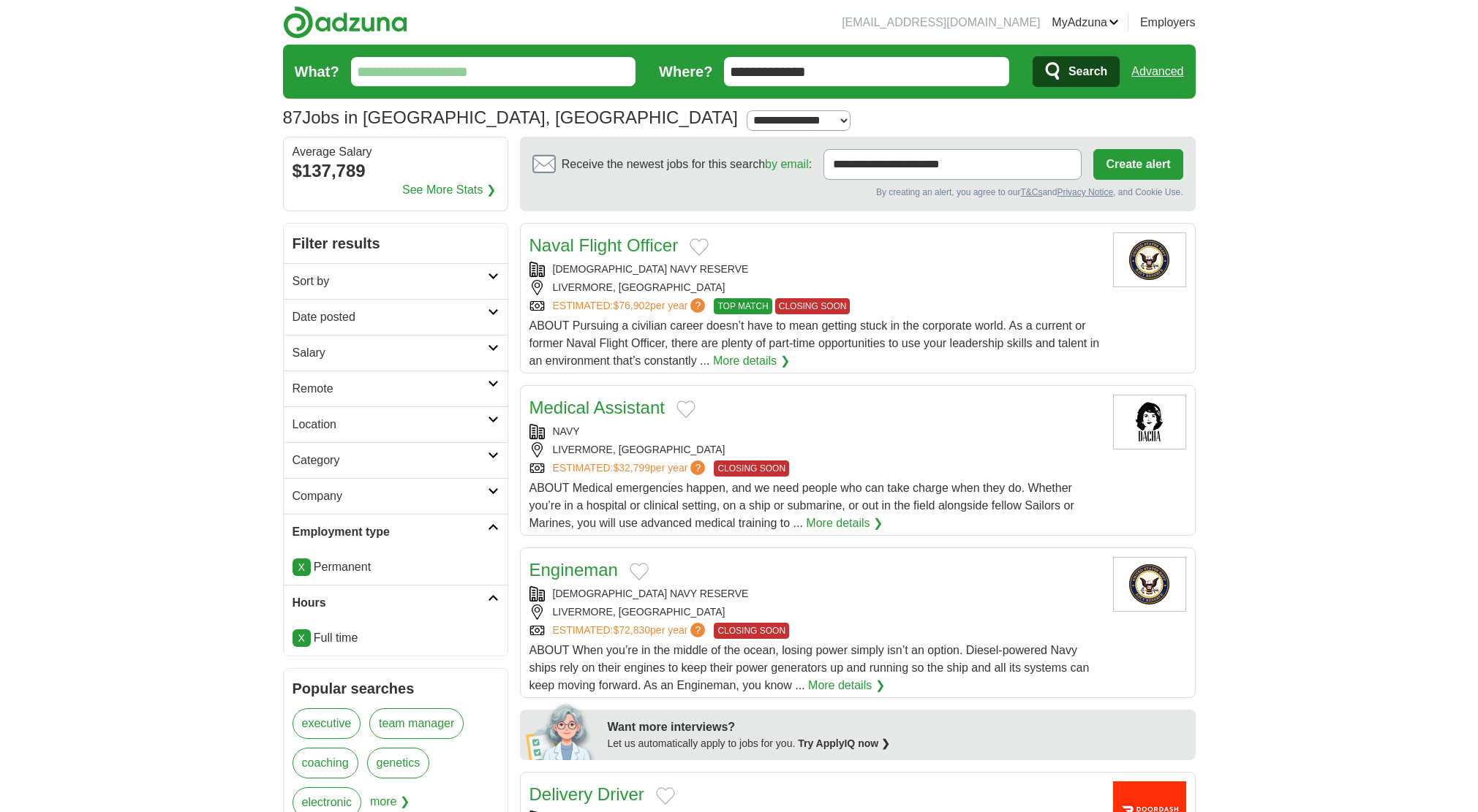
click at [361, 281] on h2 "Sort by" at bounding box center [390, 282] width 195 height 18
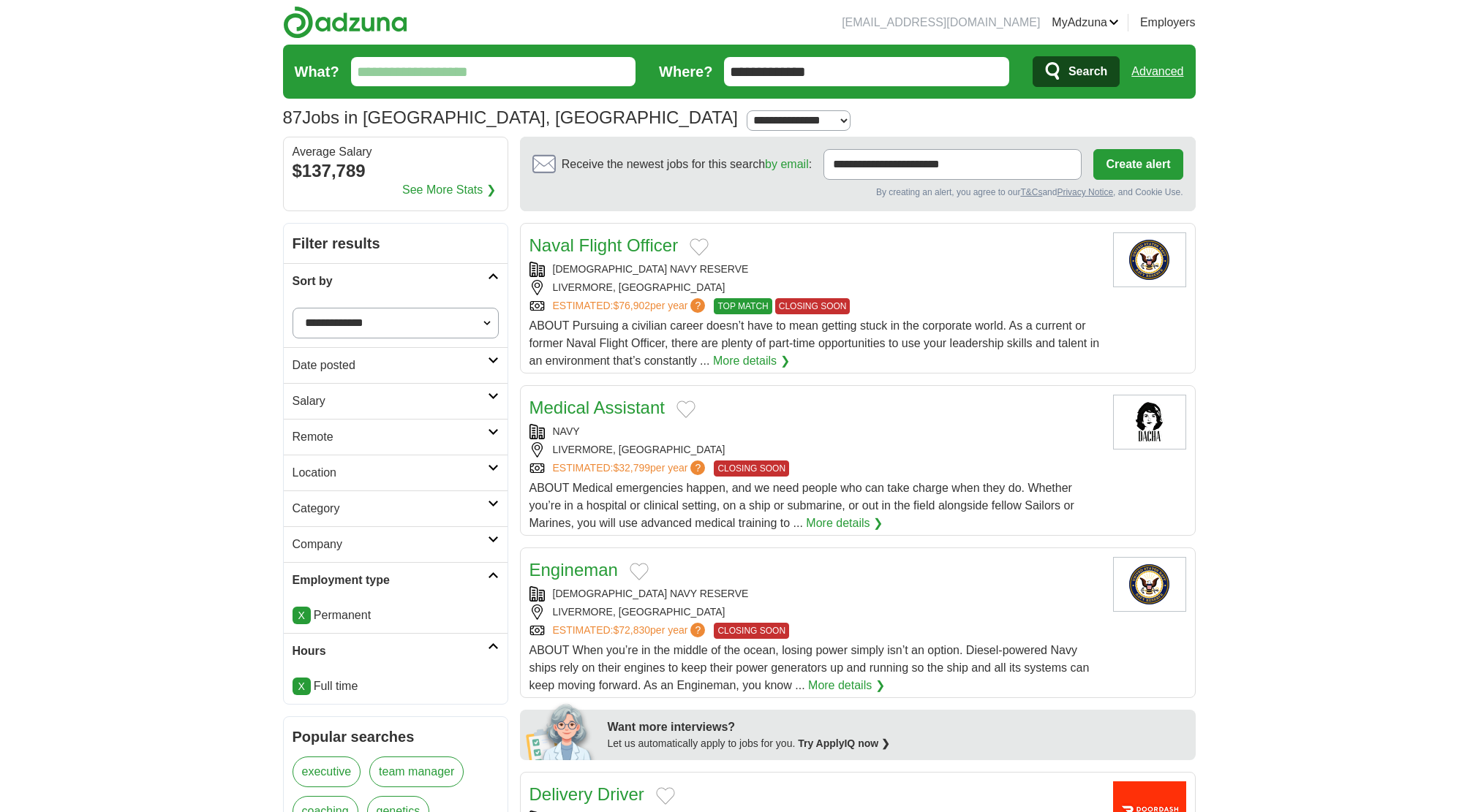
click at [380, 517] on h2 "Category" at bounding box center [390, 509] width 195 height 18
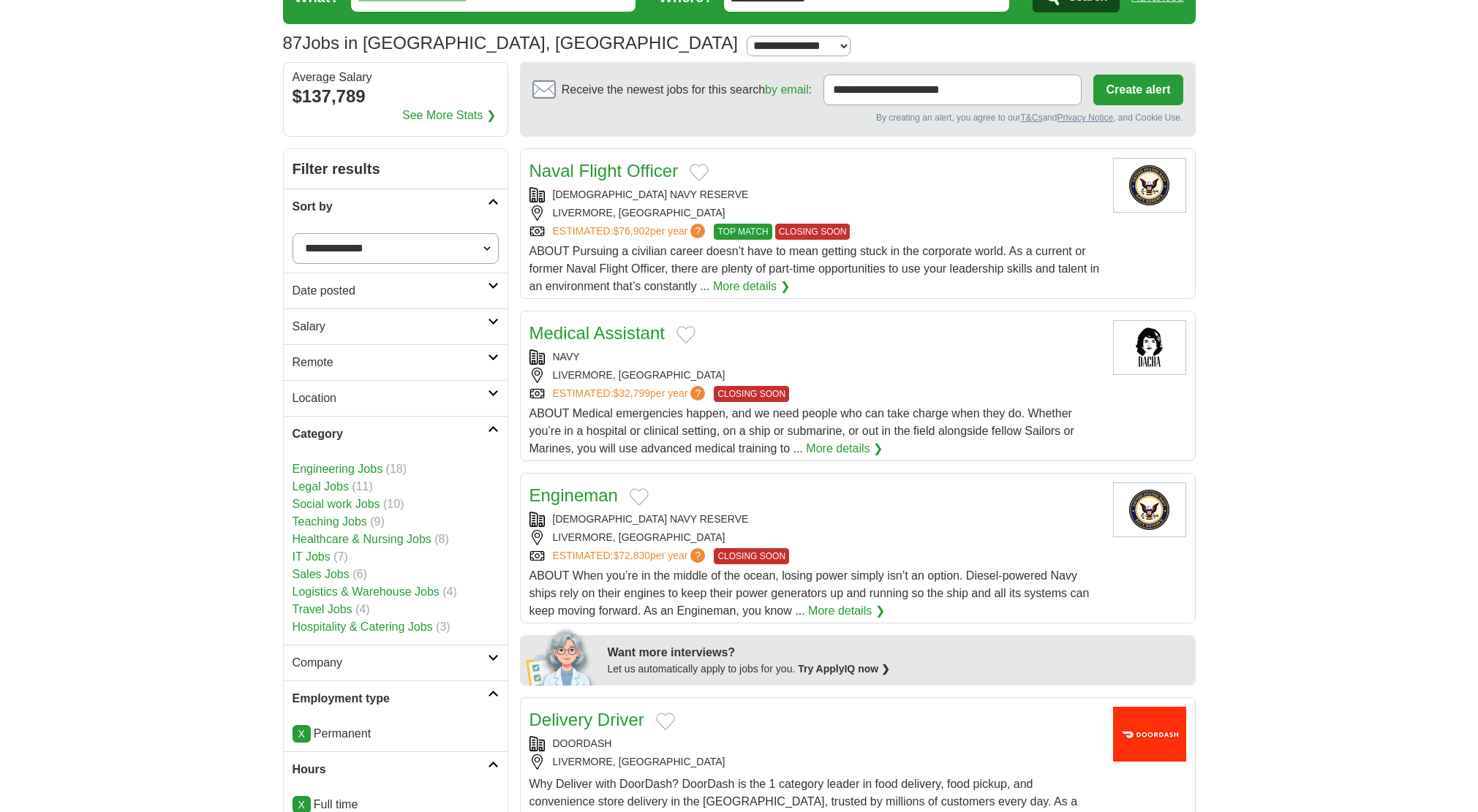
scroll to position [373, 0]
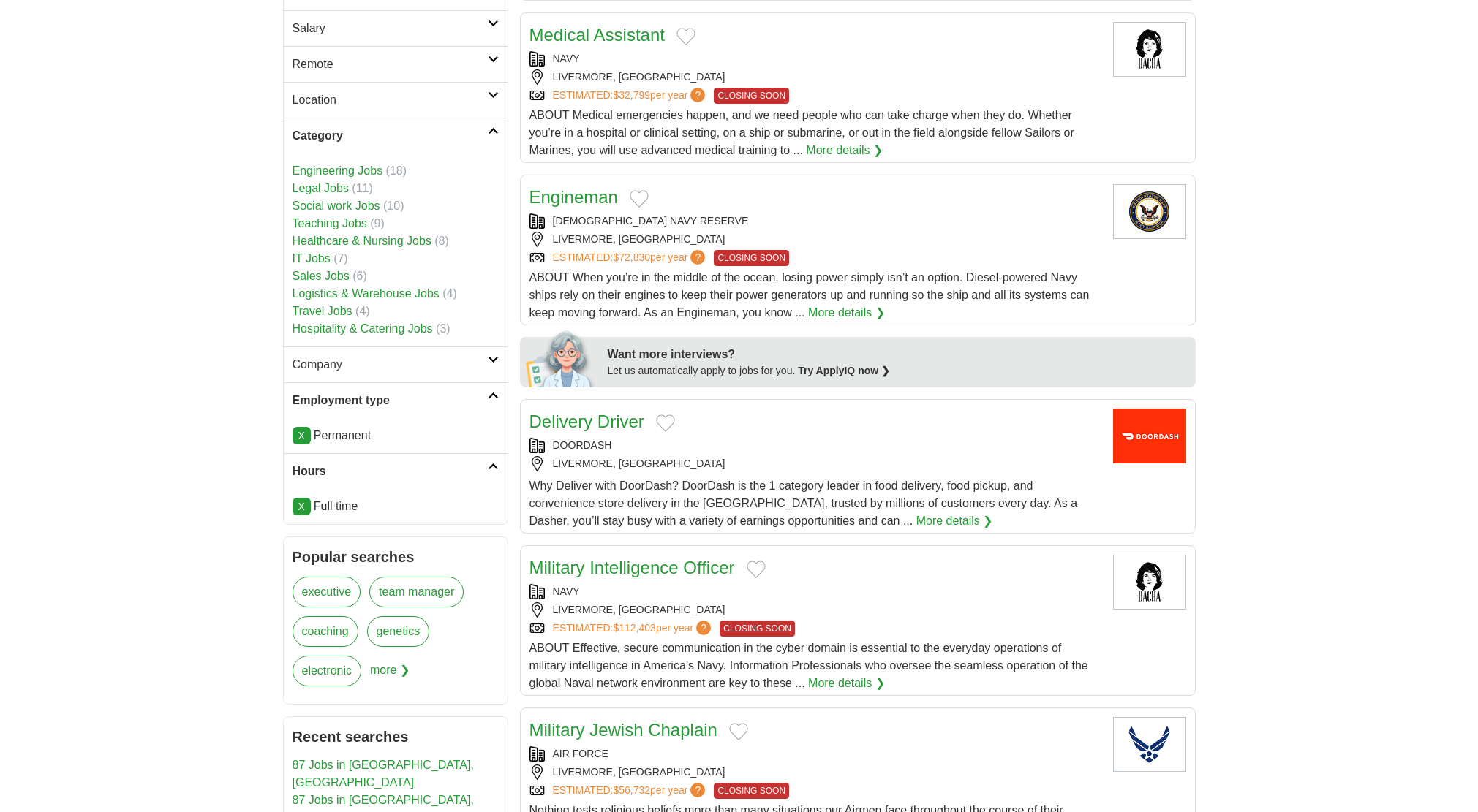
click at [414, 352] on link "Company" at bounding box center [396, 364] width 224 height 36
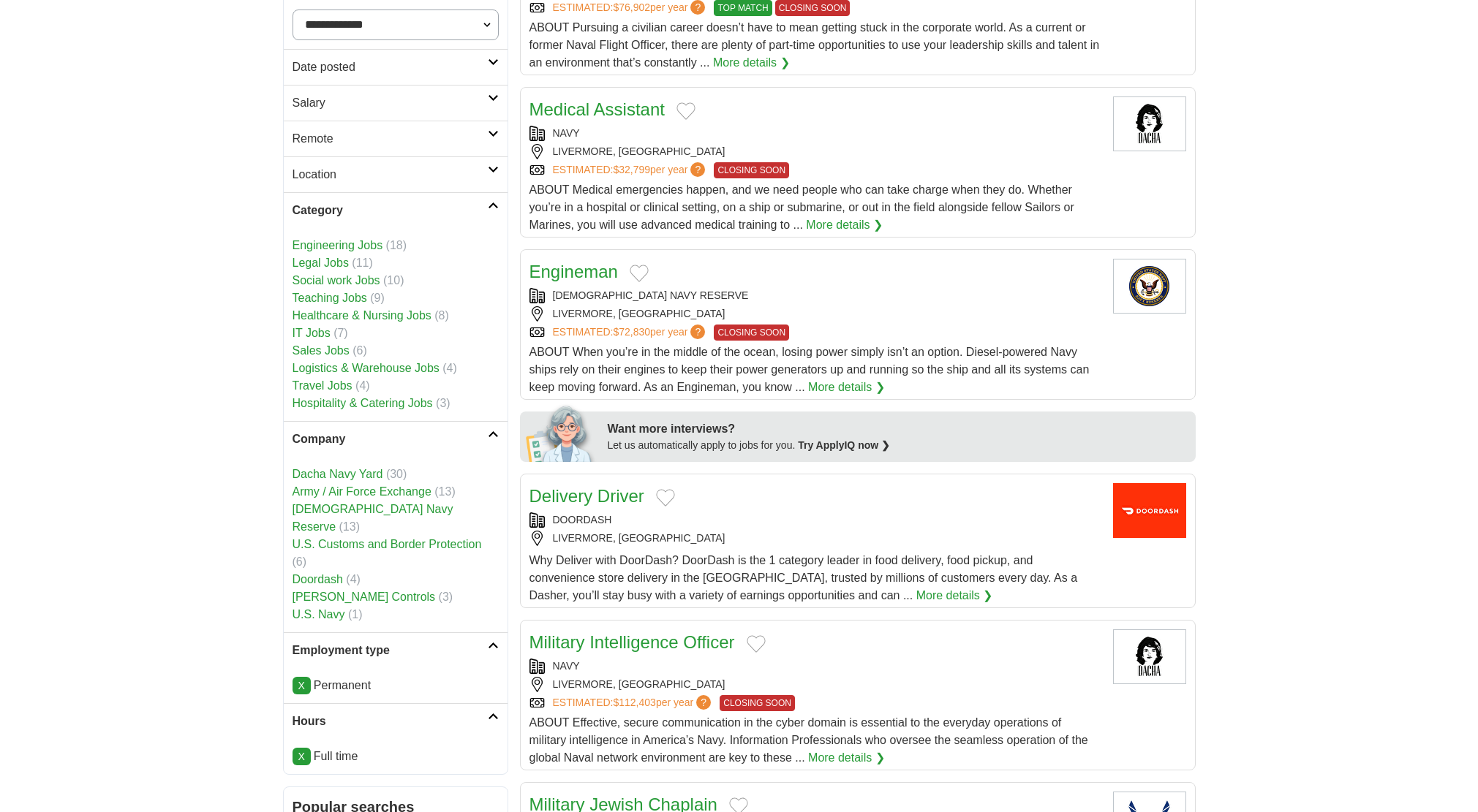
scroll to position [0, 0]
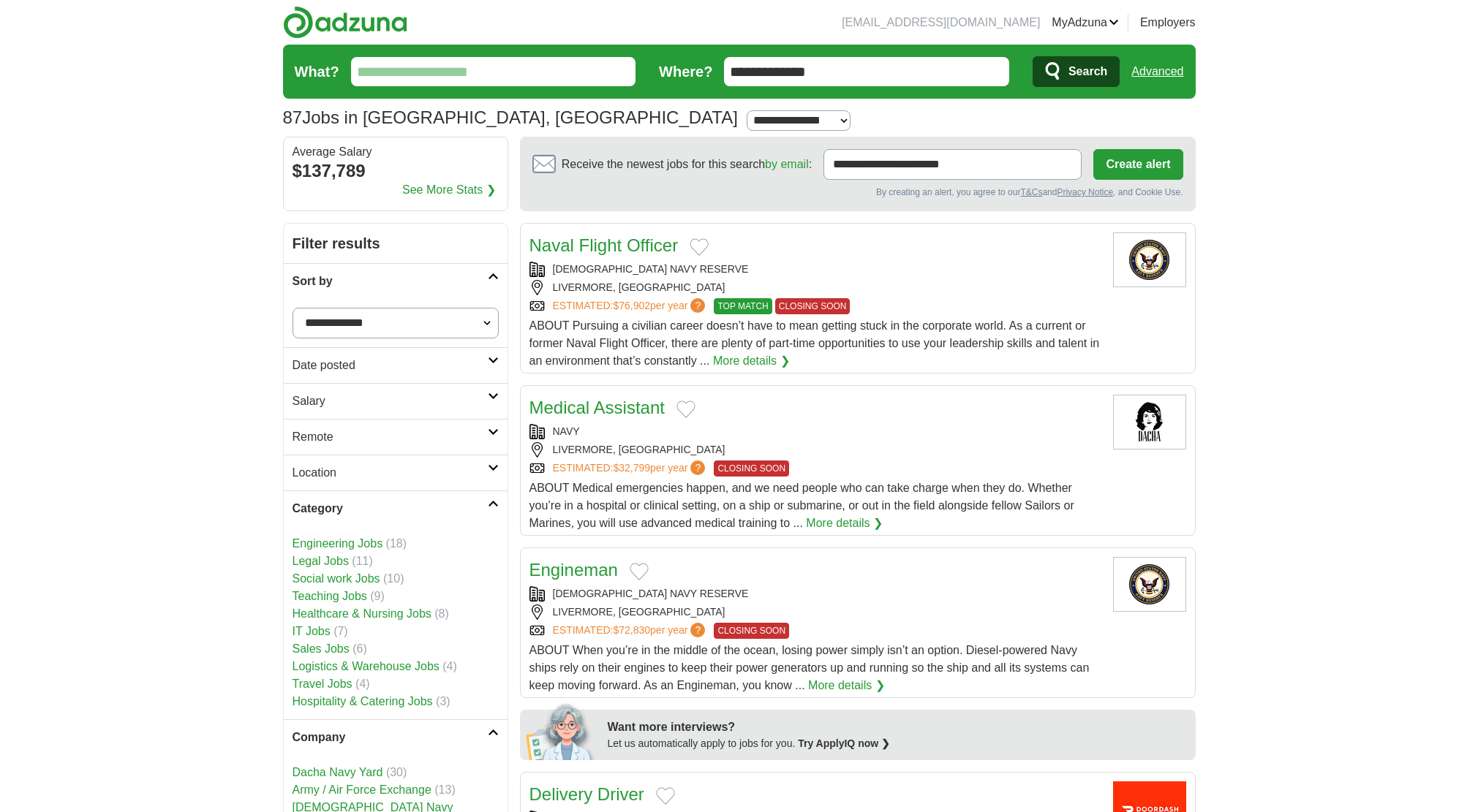
drag, startPoint x: 876, startPoint y: 84, endPoint x: 857, endPoint y: 73, distance: 22.0
click at [876, 83] on input "**********" at bounding box center [867, 71] width 286 height 29
click at [724, 73] on input "**********" at bounding box center [867, 71] width 286 height 29
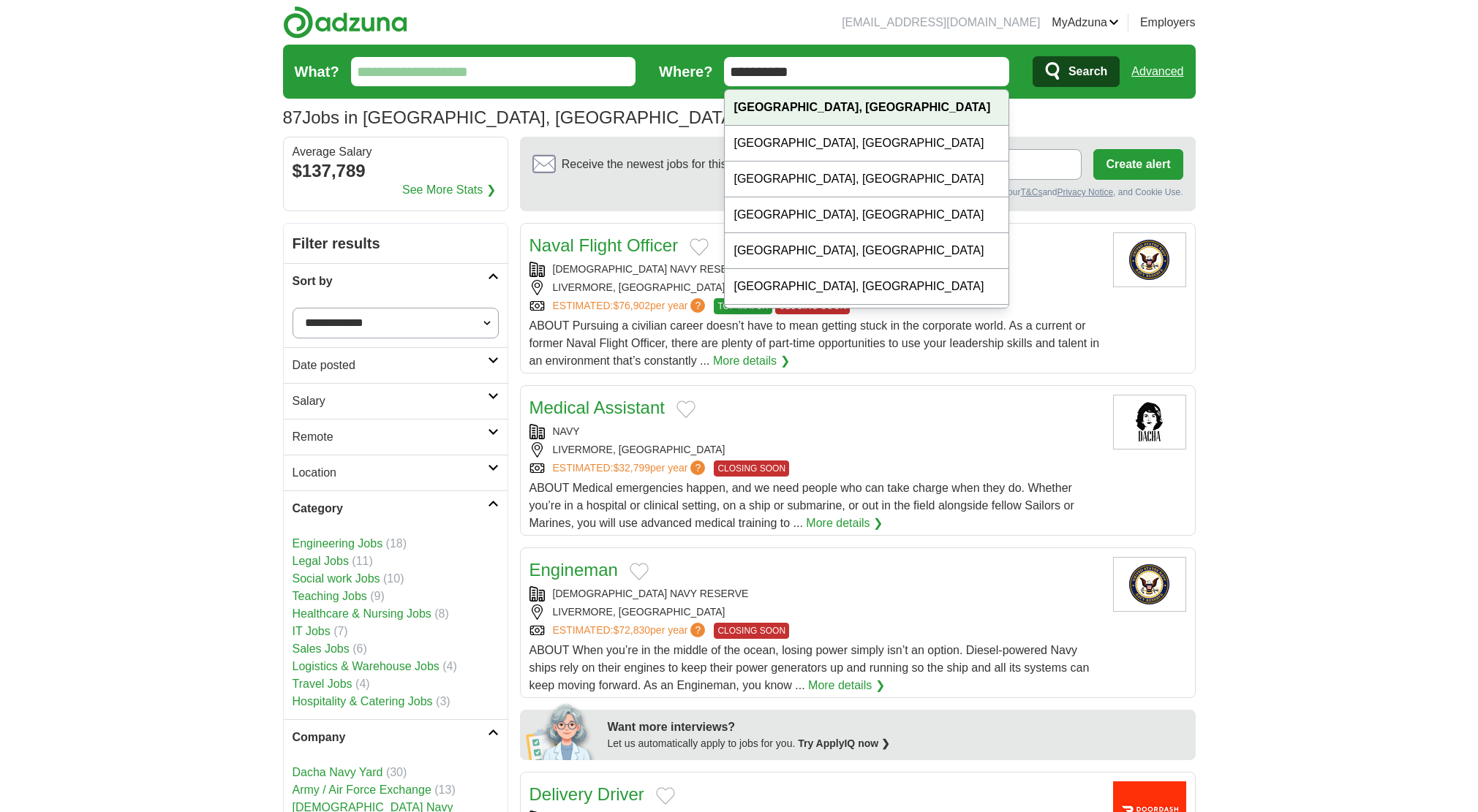
click at [801, 110] on div "Dublin, CA" at bounding box center [867, 108] width 284 height 36
type input "**********"
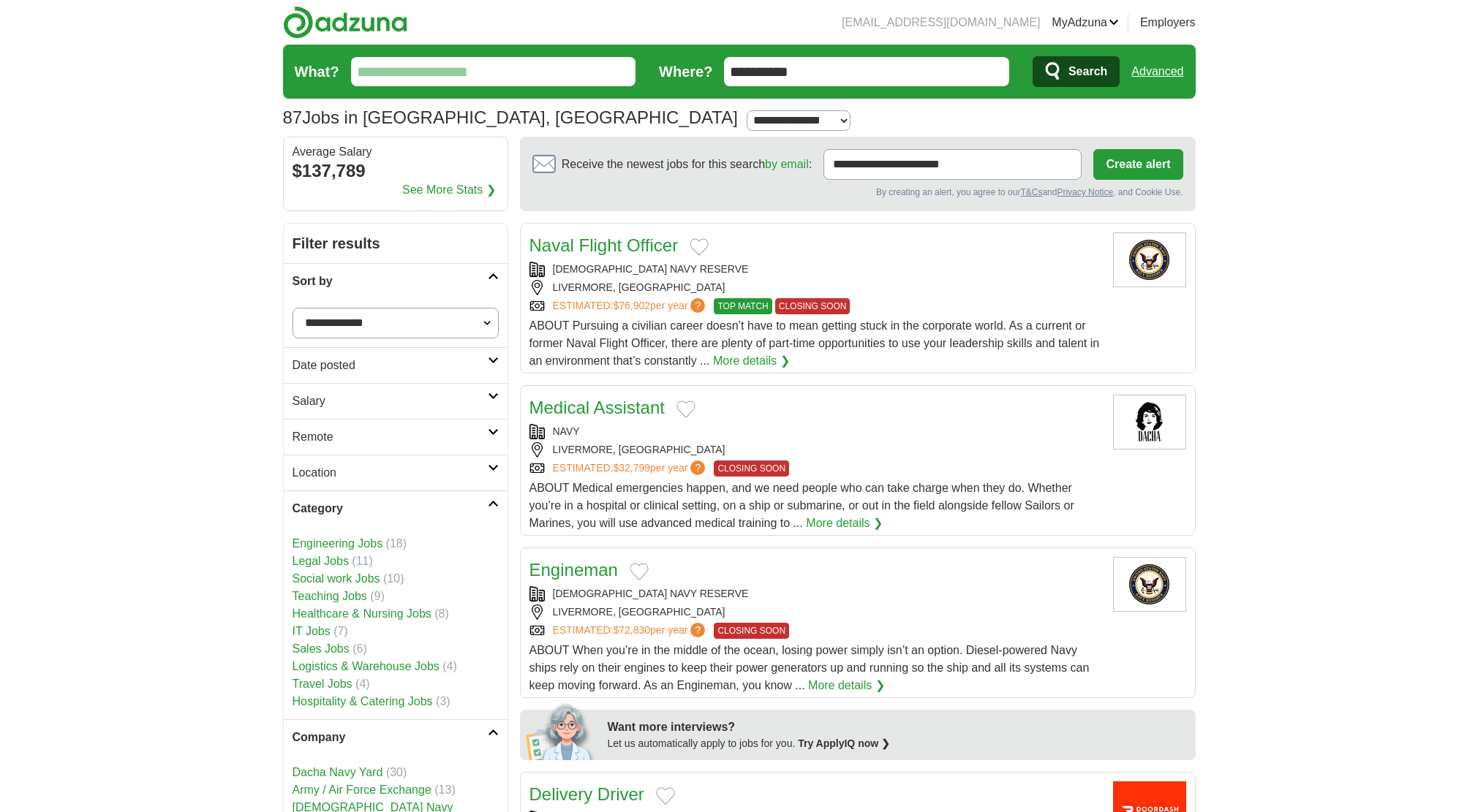
click at [1053, 73] on icon "submit" at bounding box center [1052, 71] width 14 height 18
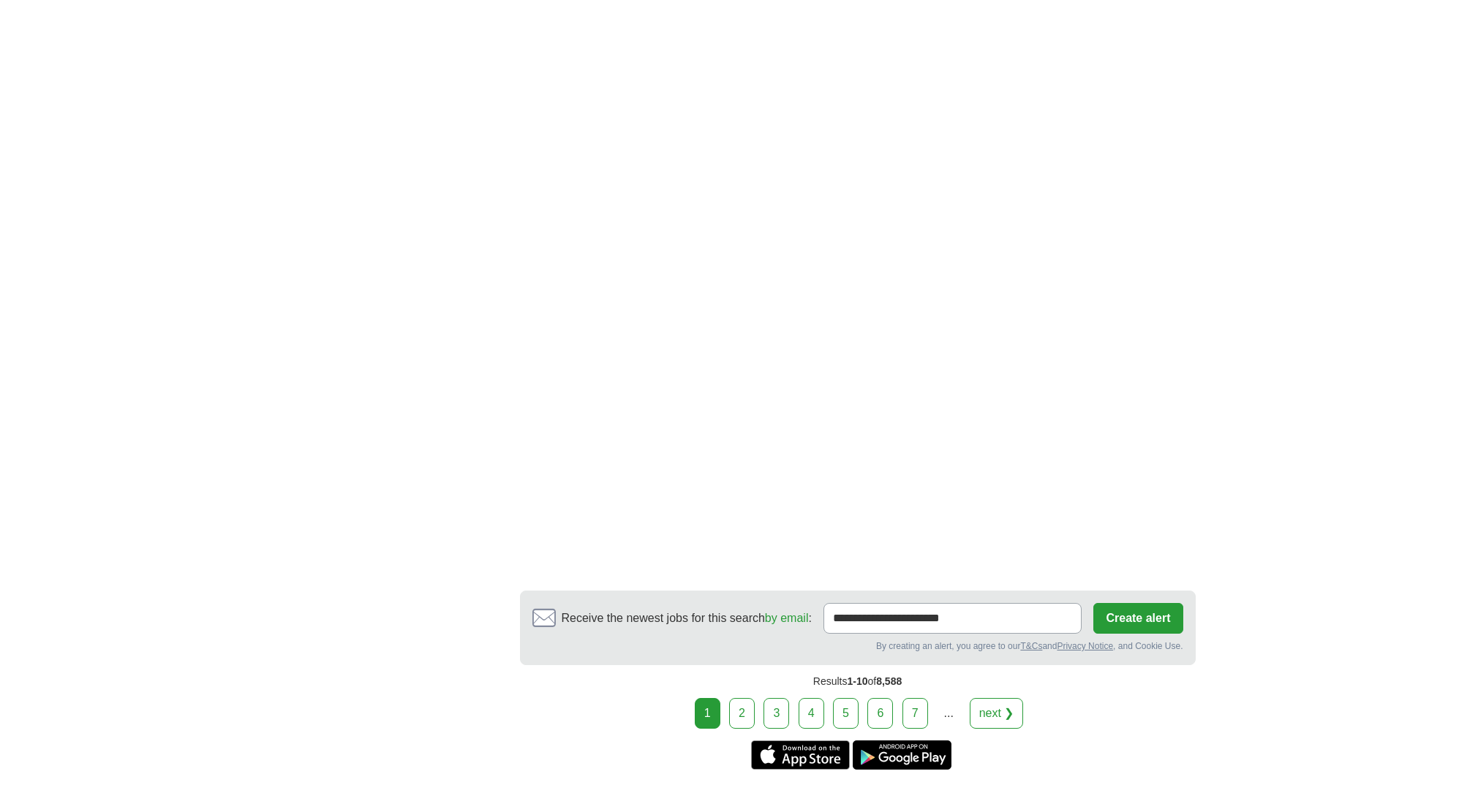
scroll to position [2386, 0]
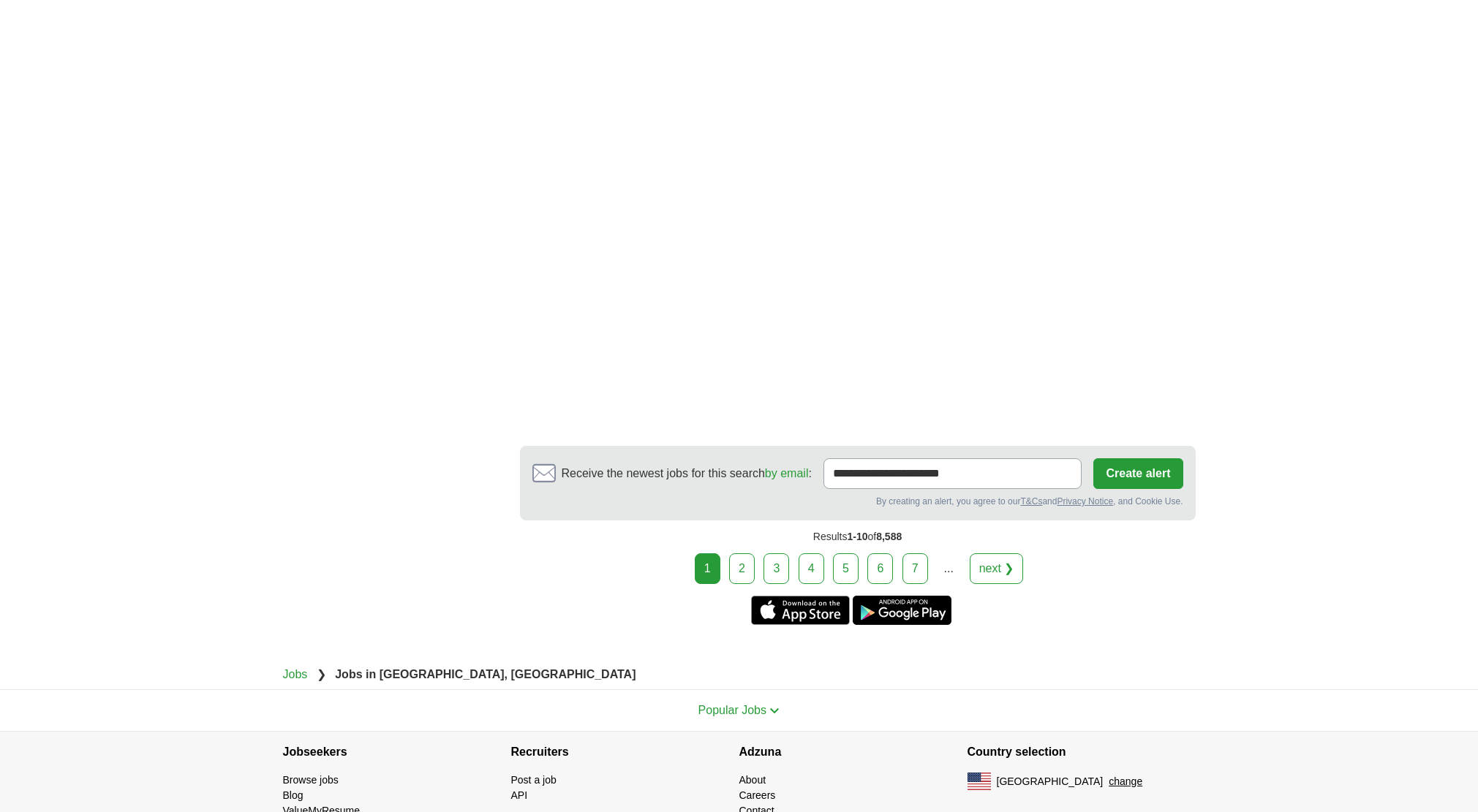
click at [739, 553] on link "2" at bounding box center [742, 568] width 26 height 31
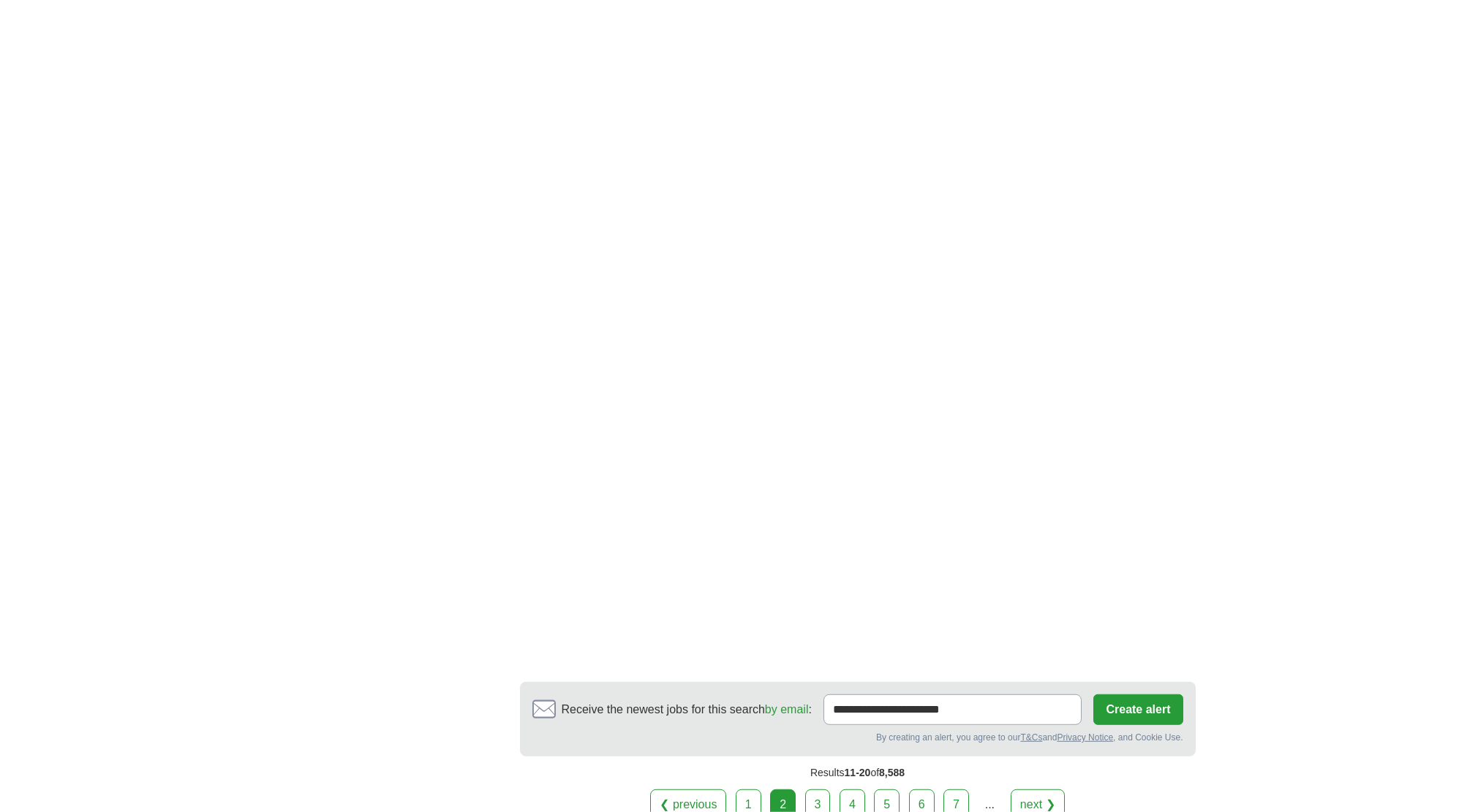
scroll to position [2311, 0]
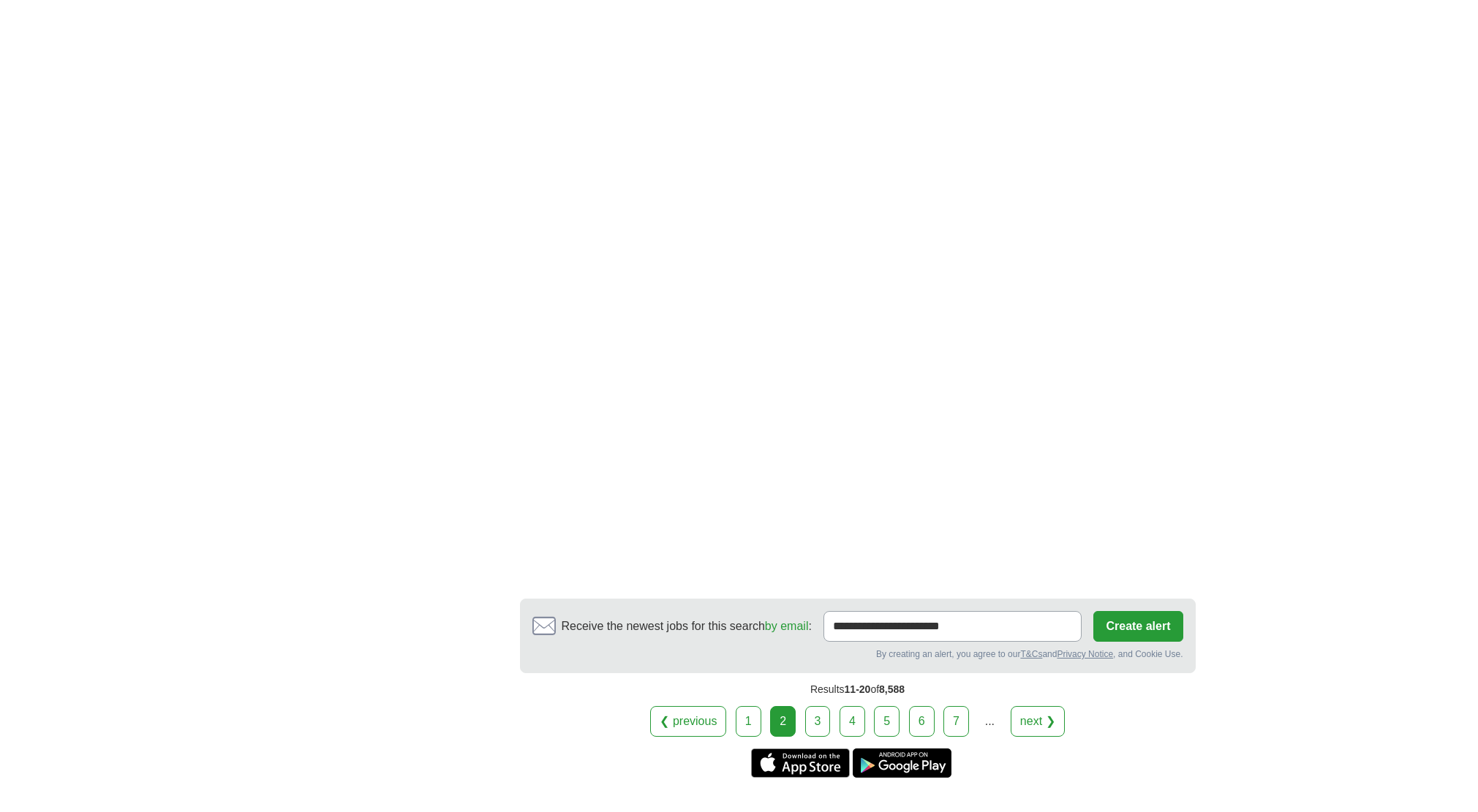
click at [822, 706] on link "3" at bounding box center [818, 721] width 26 height 31
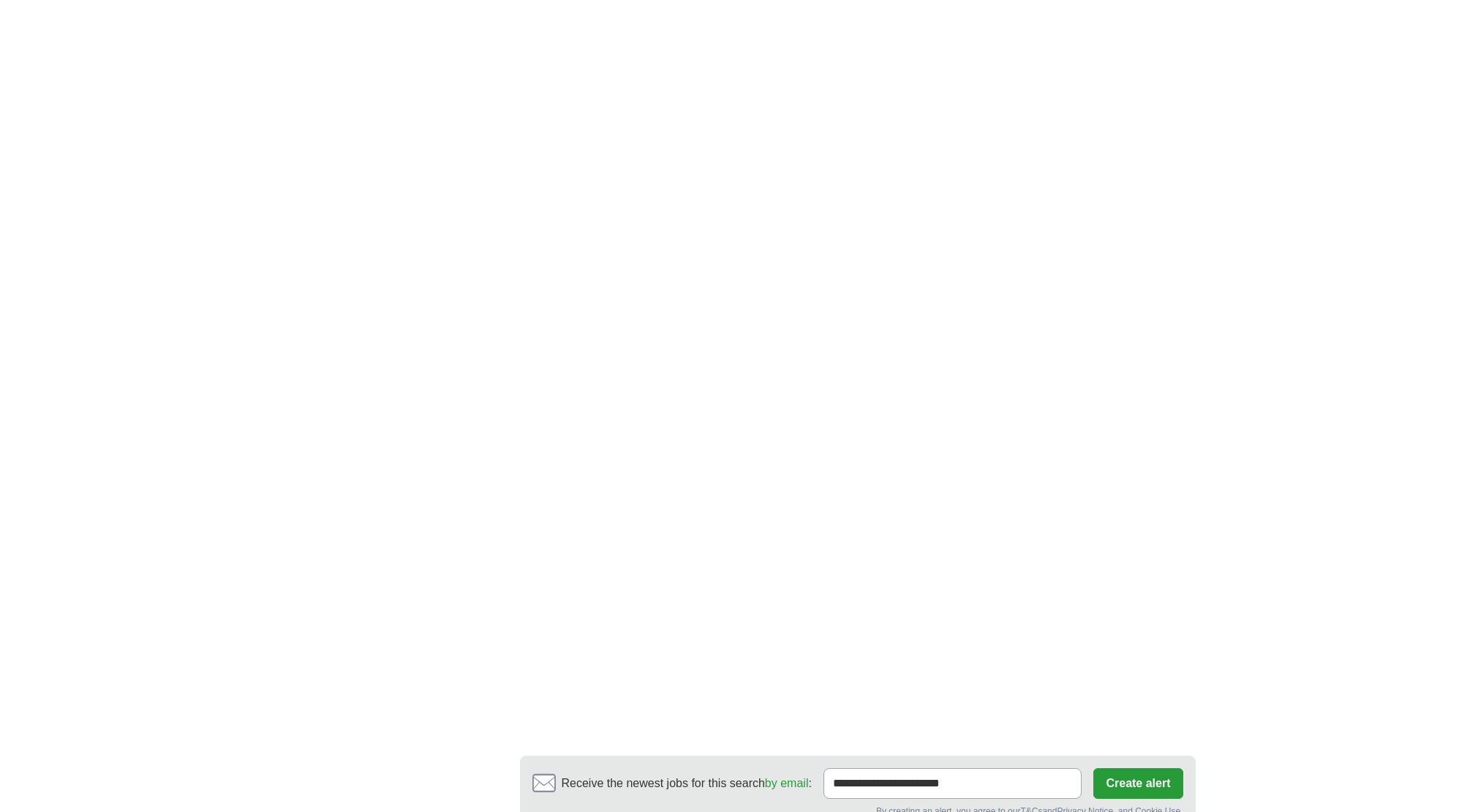
scroll to position [2601, 0]
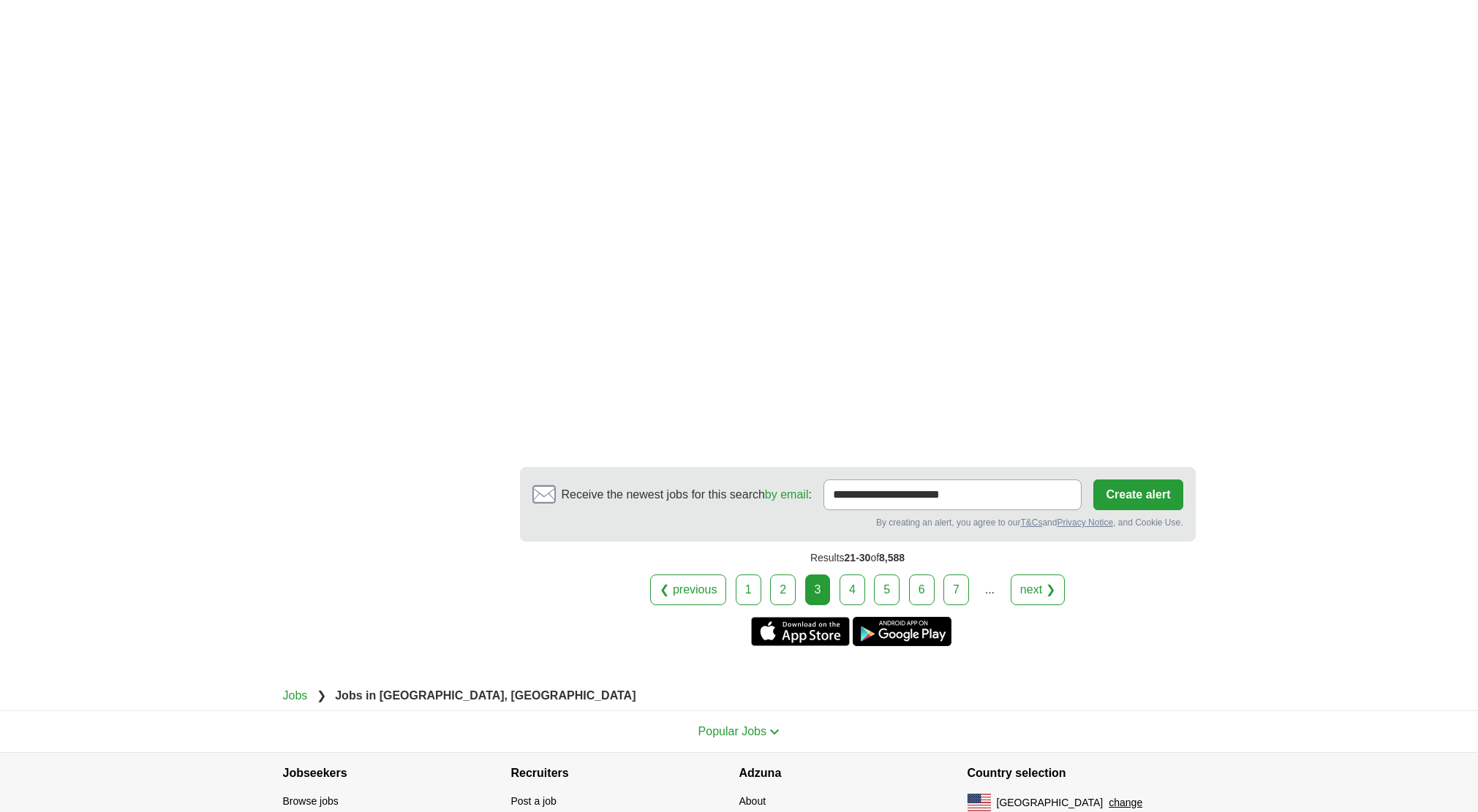
click at [846, 575] on link "4" at bounding box center [852, 590] width 26 height 31
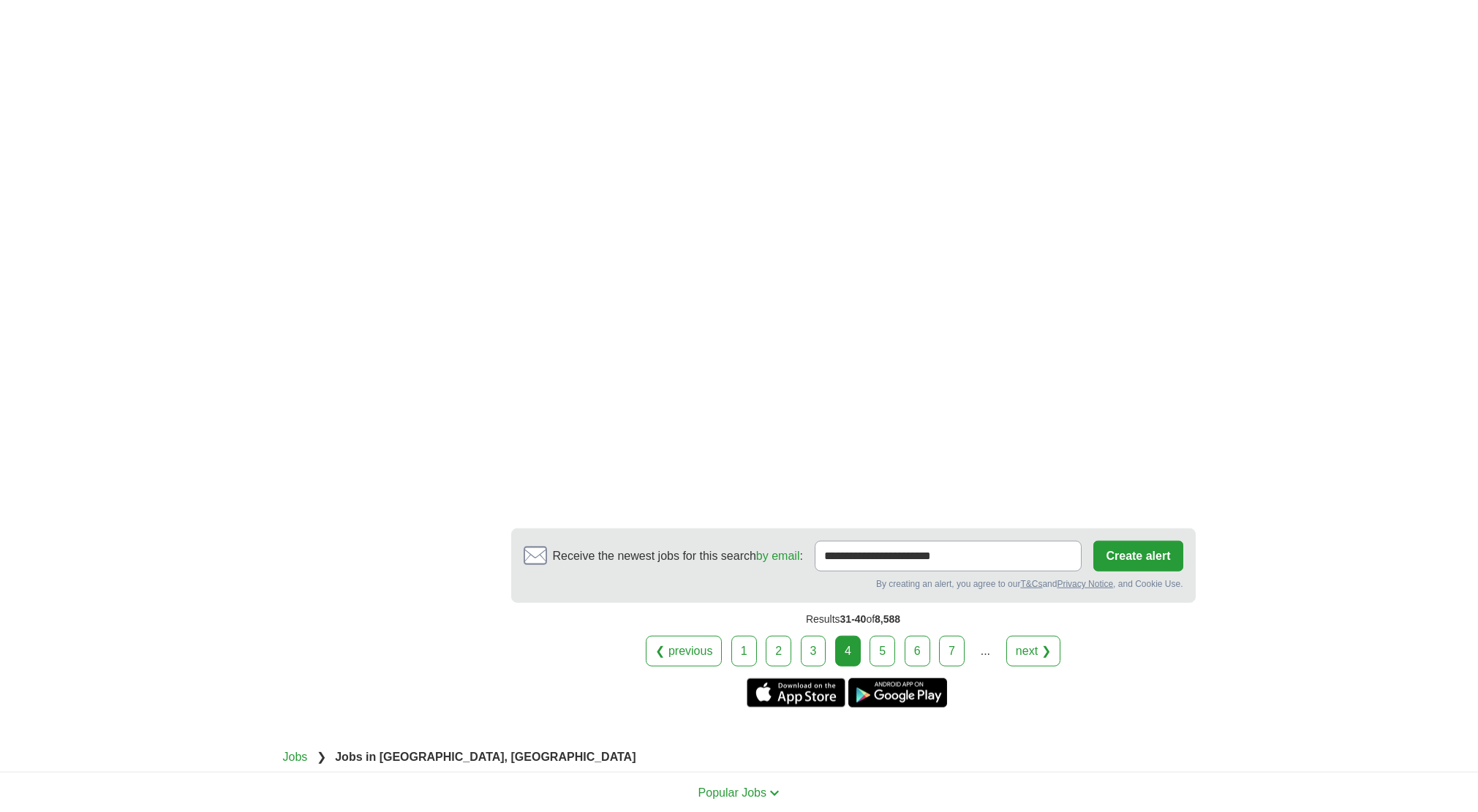
scroll to position [2237, 0]
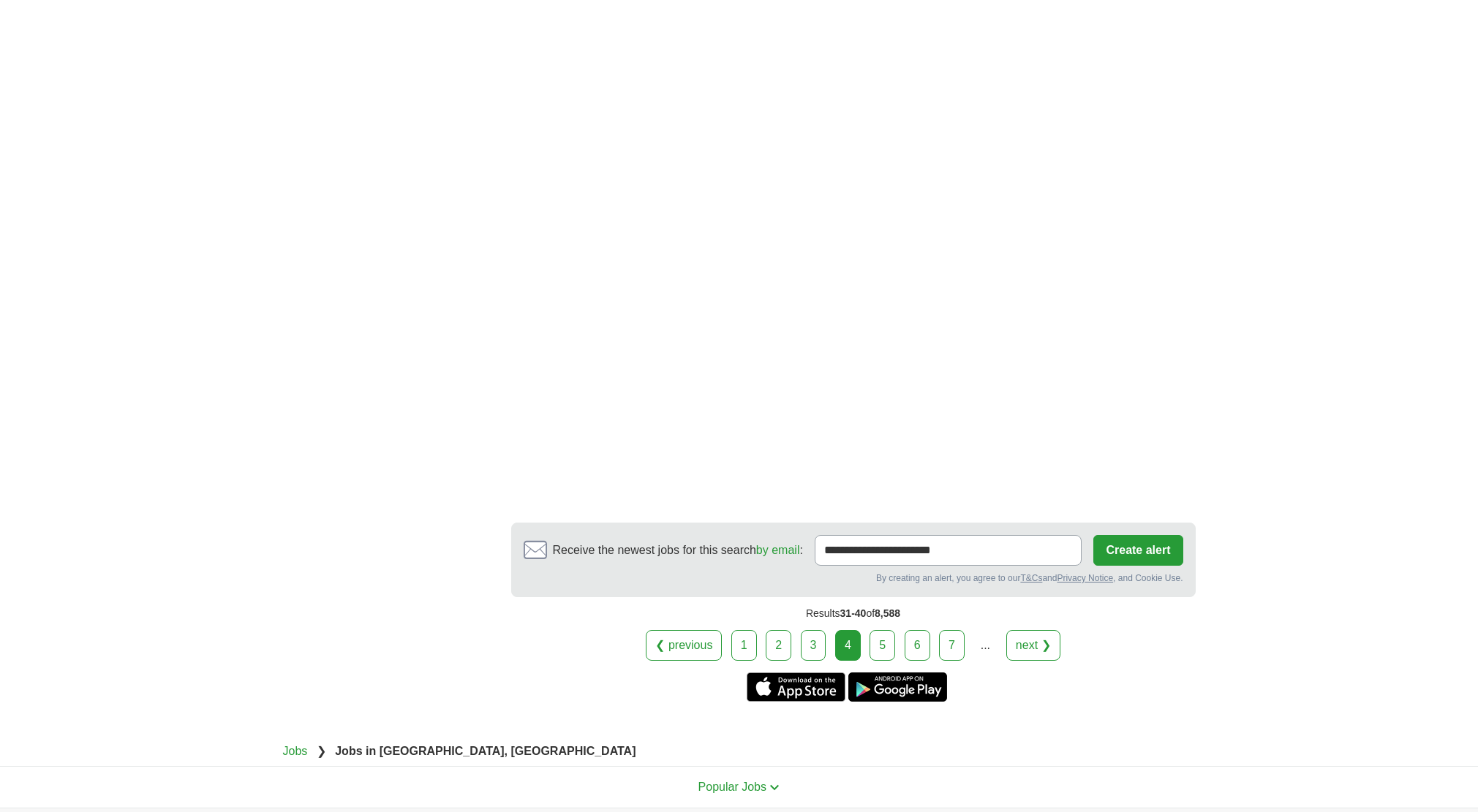
click at [881, 631] on link "5" at bounding box center [883, 645] width 26 height 31
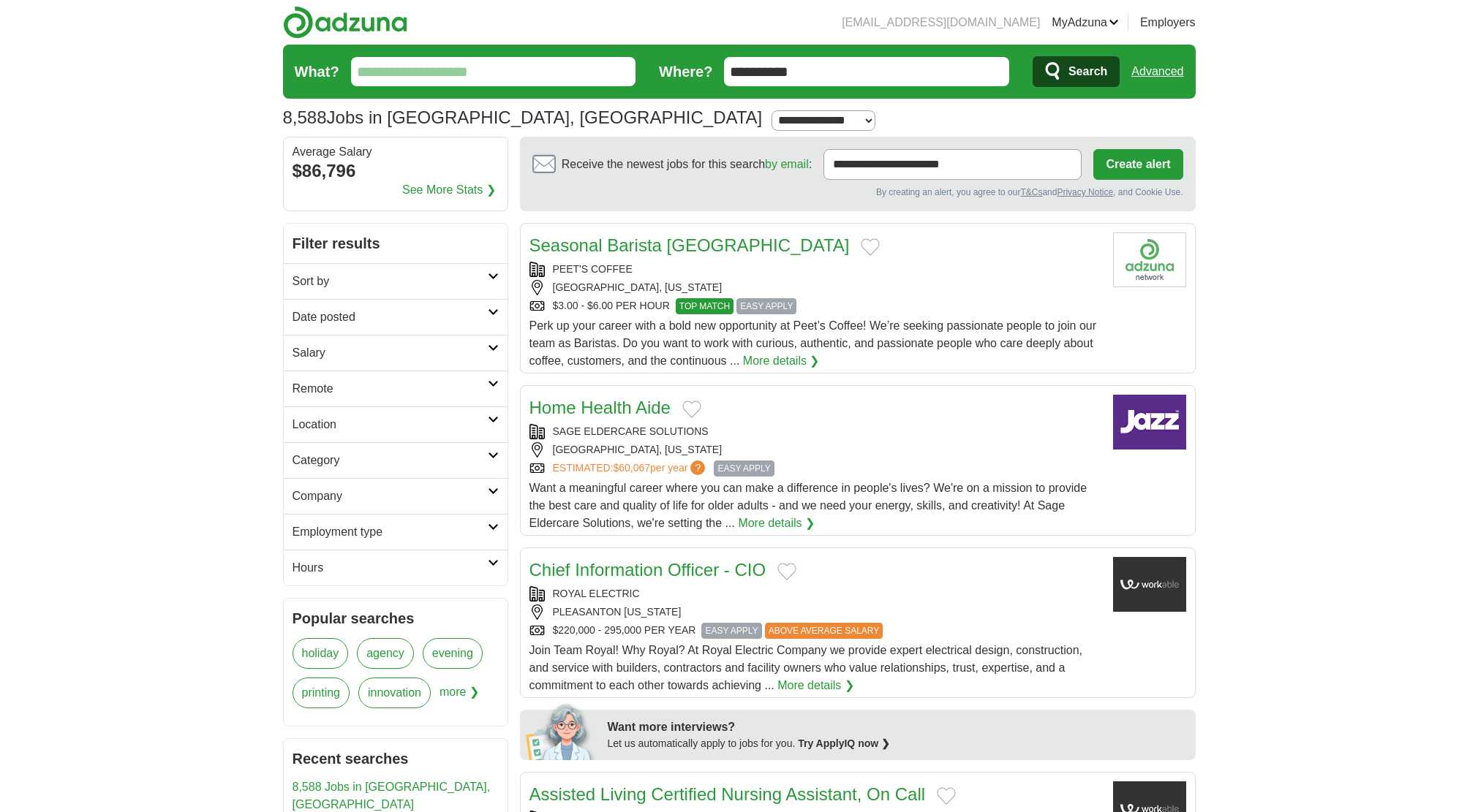
click at [814, 76] on input "**********" at bounding box center [867, 71] width 286 height 29
drag, startPoint x: 814, startPoint y: 75, endPoint x: 714, endPoint y: 73, distance: 100.0
click at [724, 73] on input "**********" at bounding box center [867, 71] width 286 height 29
type input "*********"
click at [1079, 65] on span "Search" at bounding box center [1087, 71] width 39 height 29
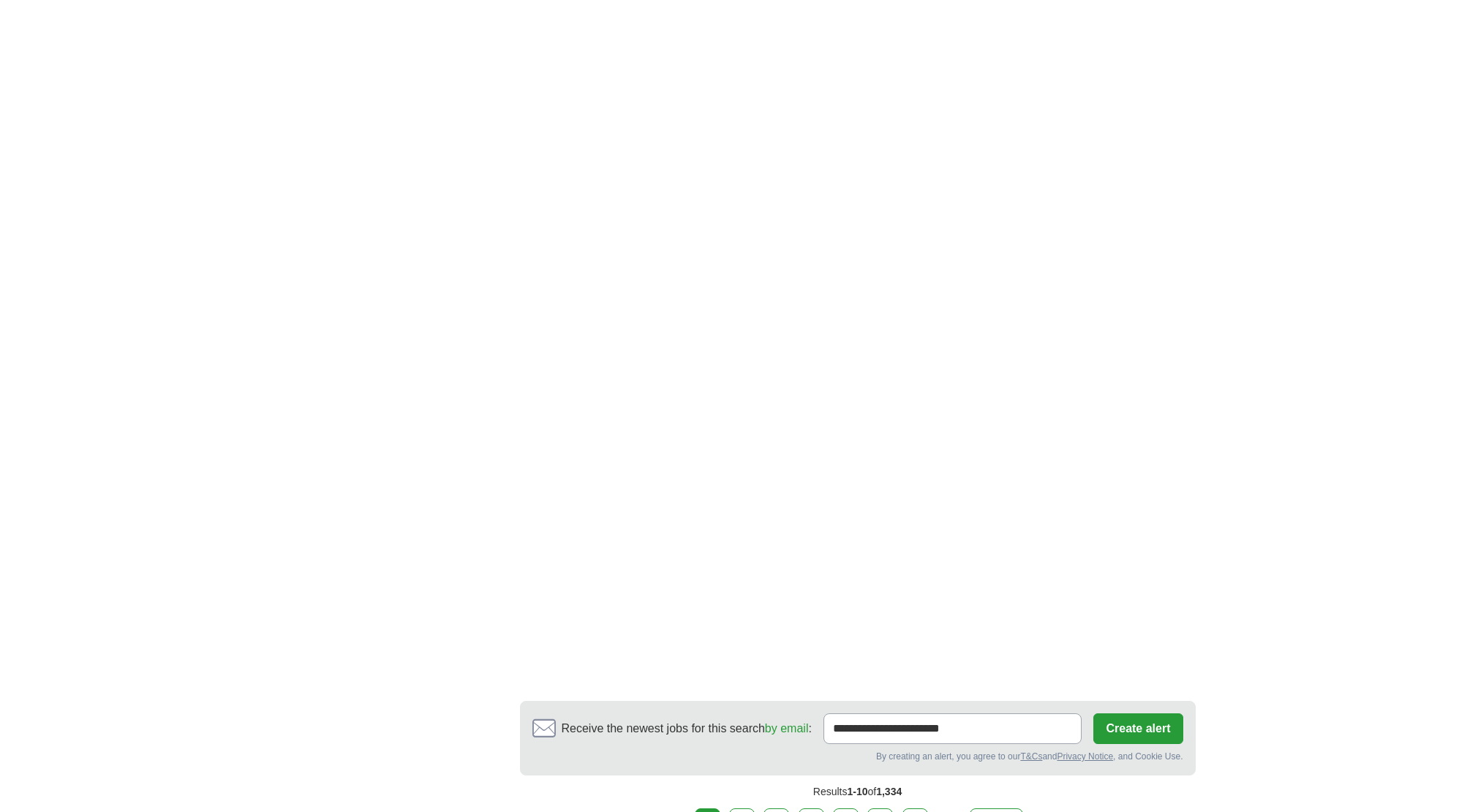
scroll to position [2088, 0]
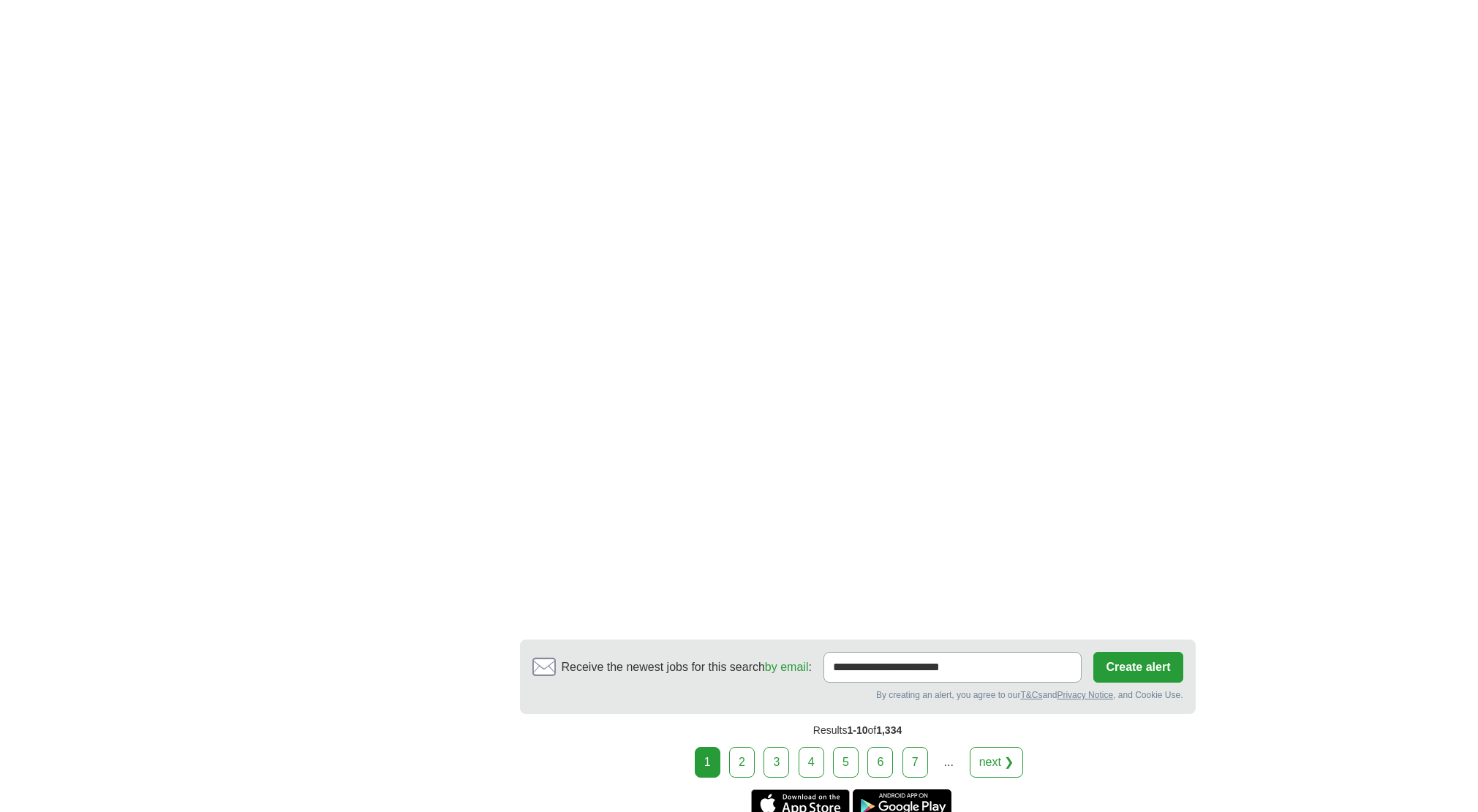
click at [735, 748] on link "2" at bounding box center [742, 762] width 26 height 31
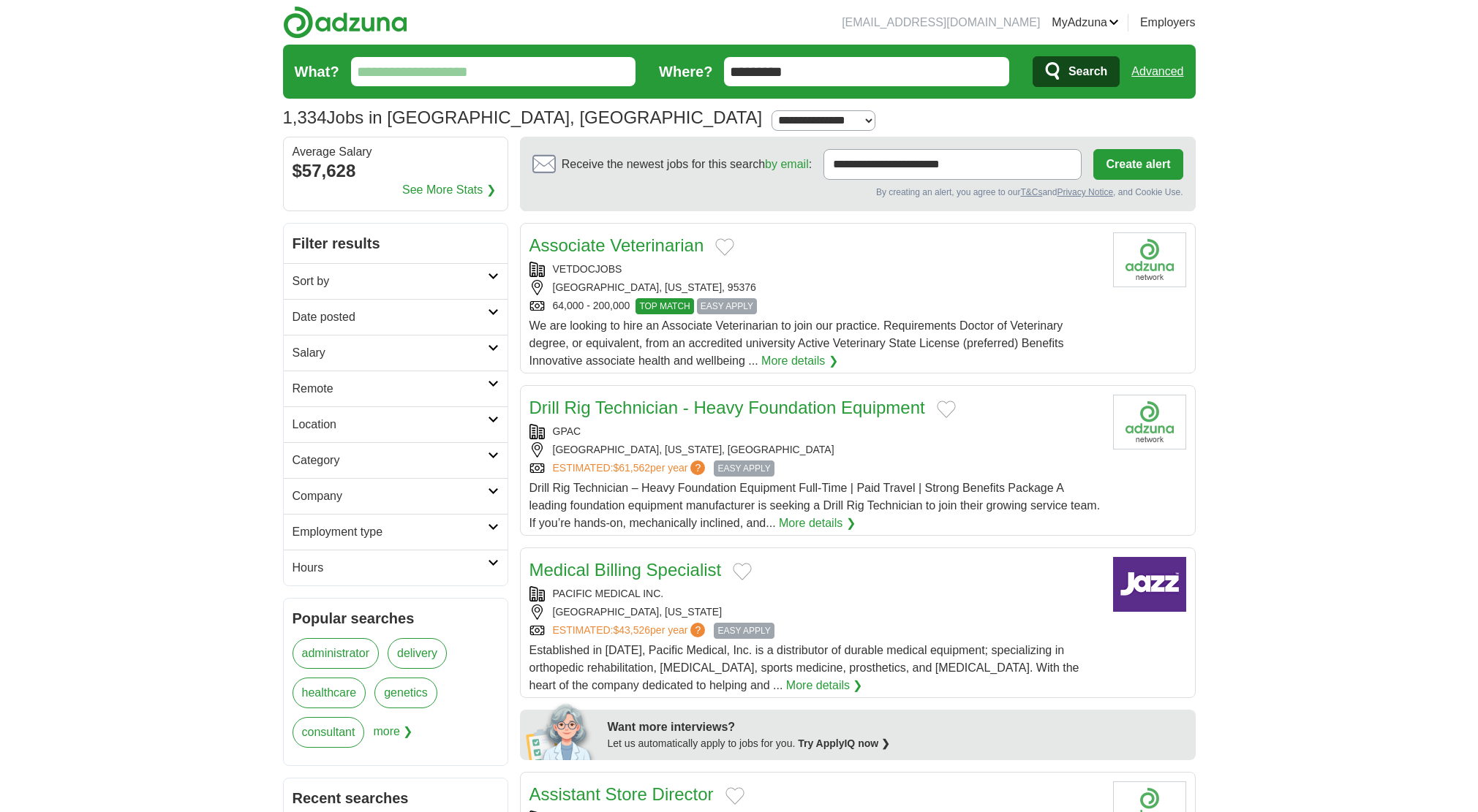
drag, startPoint x: 841, startPoint y: 71, endPoint x: 548, endPoint y: 15, distance: 298.3
click at [724, 58] on input "*********" at bounding box center [867, 71] width 286 height 29
type input "**********"
click at [1070, 64] on span "Search" at bounding box center [1087, 71] width 39 height 29
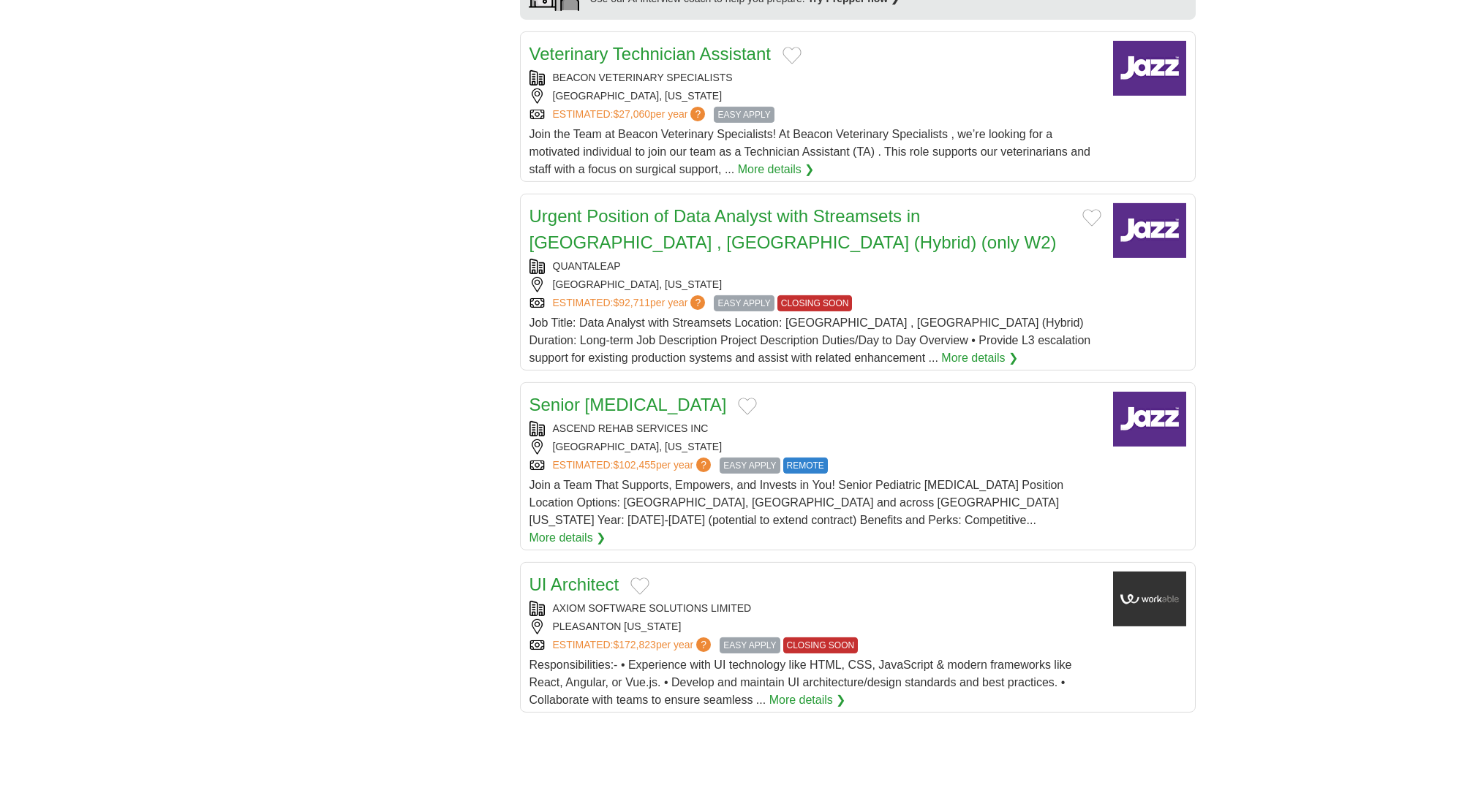
scroll to position [1342, 0]
